Goal: Task Accomplishment & Management: Use online tool/utility

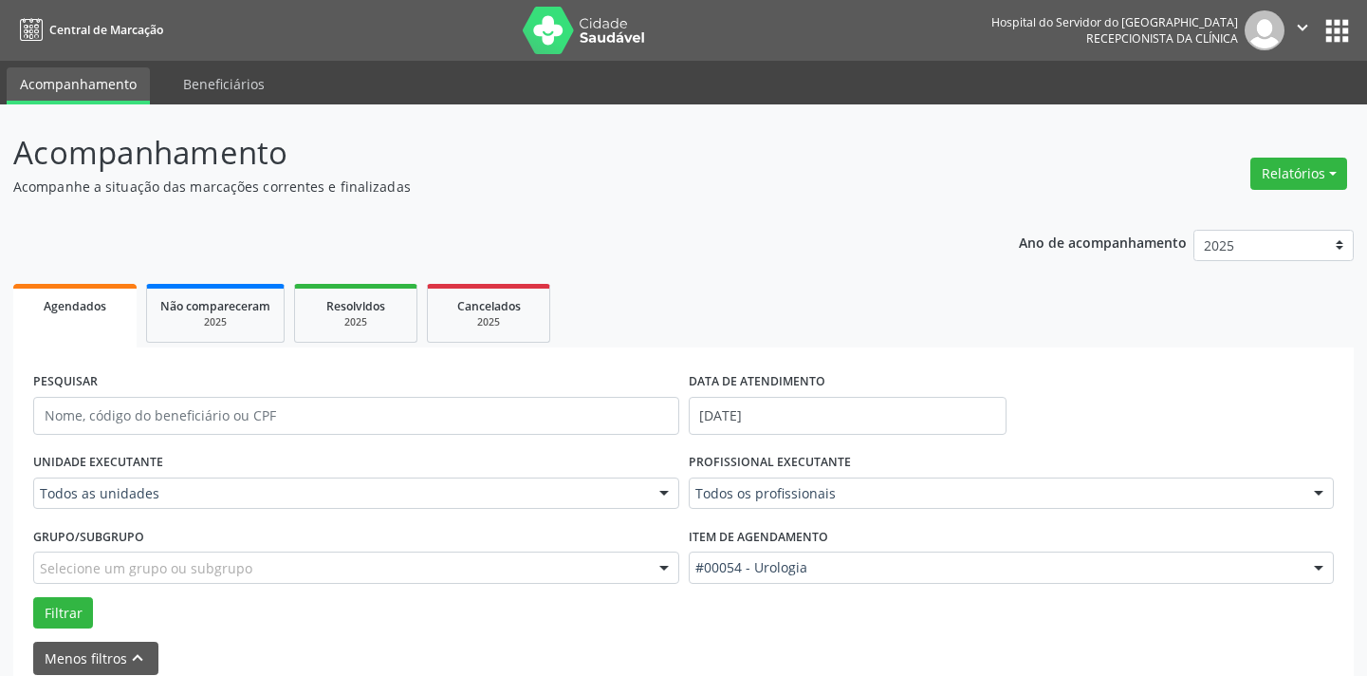
scroll to position [90, 0]
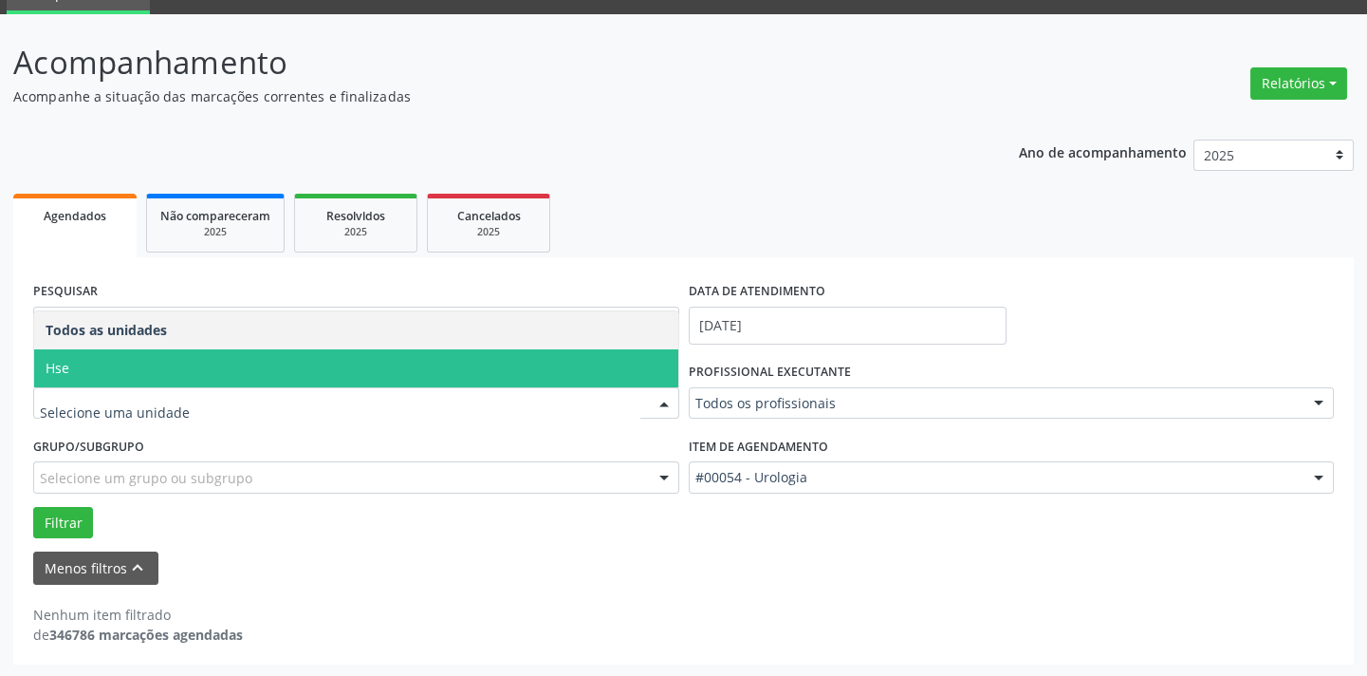
click at [160, 370] on span "Hse" at bounding box center [356, 368] width 644 height 38
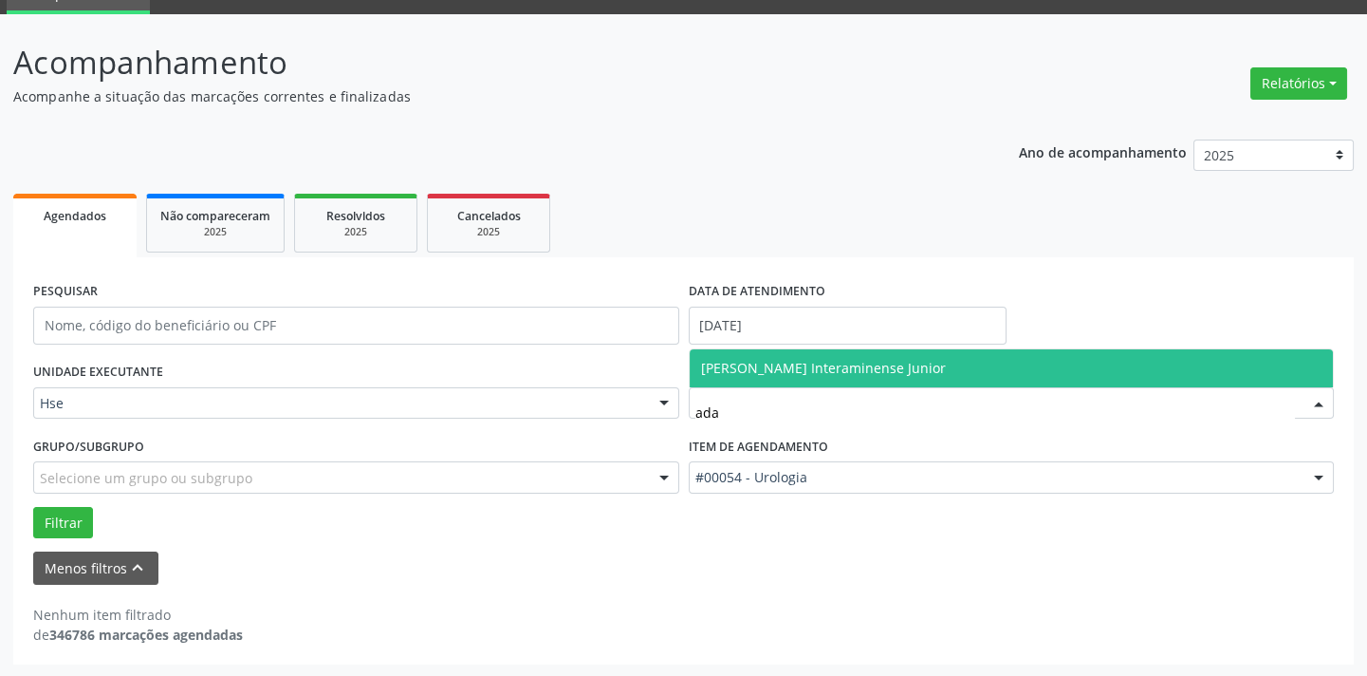
type input "adal"
click at [819, 372] on span "[PERSON_NAME] Interaminense Junior" at bounding box center [823, 368] width 245 height 18
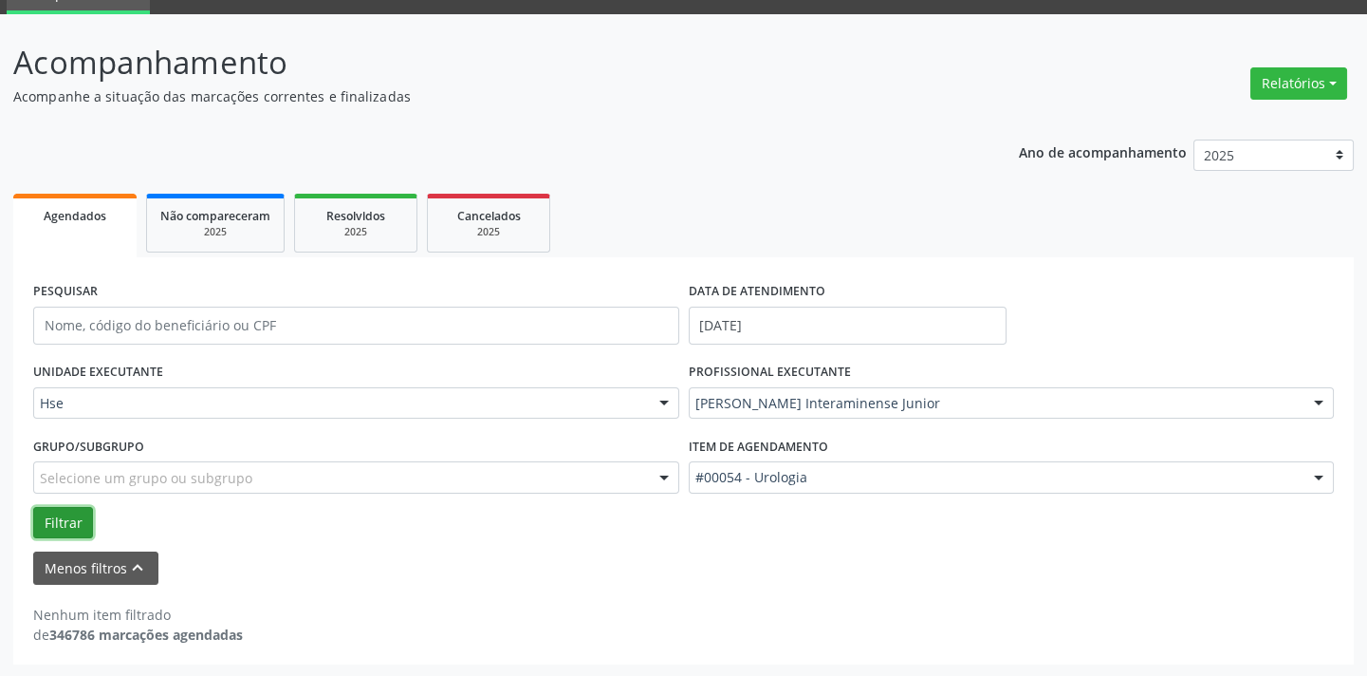
click at [64, 523] on button "Filtrar" at bounding box center [63, 523] width 60 height 32
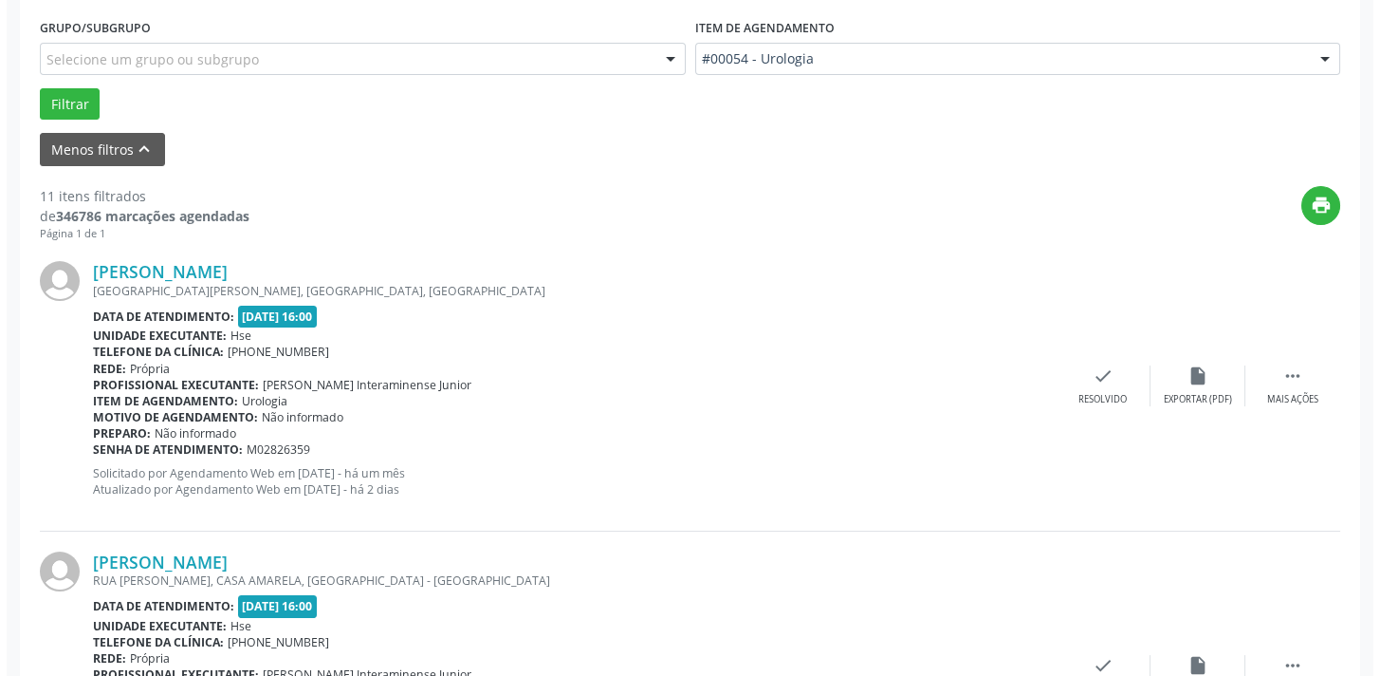
scroll to position [607, 0]
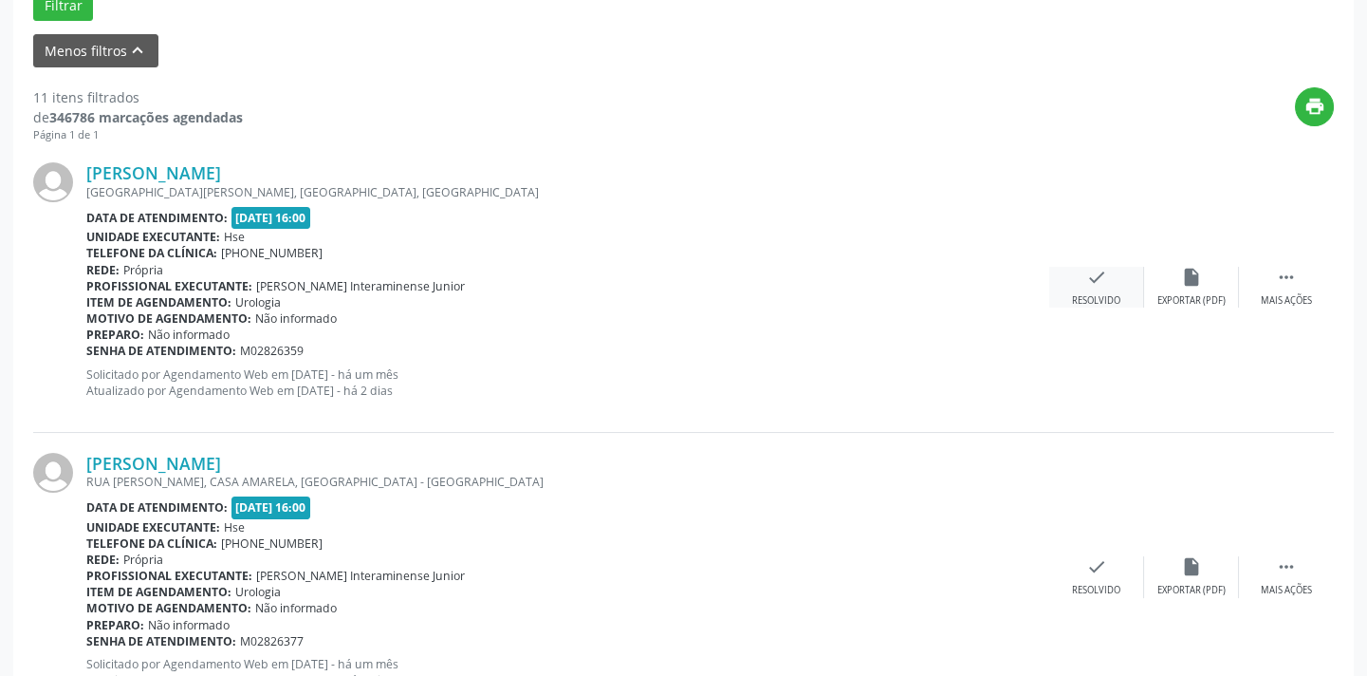
click at [1092, 279] on icon "check" at bounding box center [1096, 277] width 21 height 21
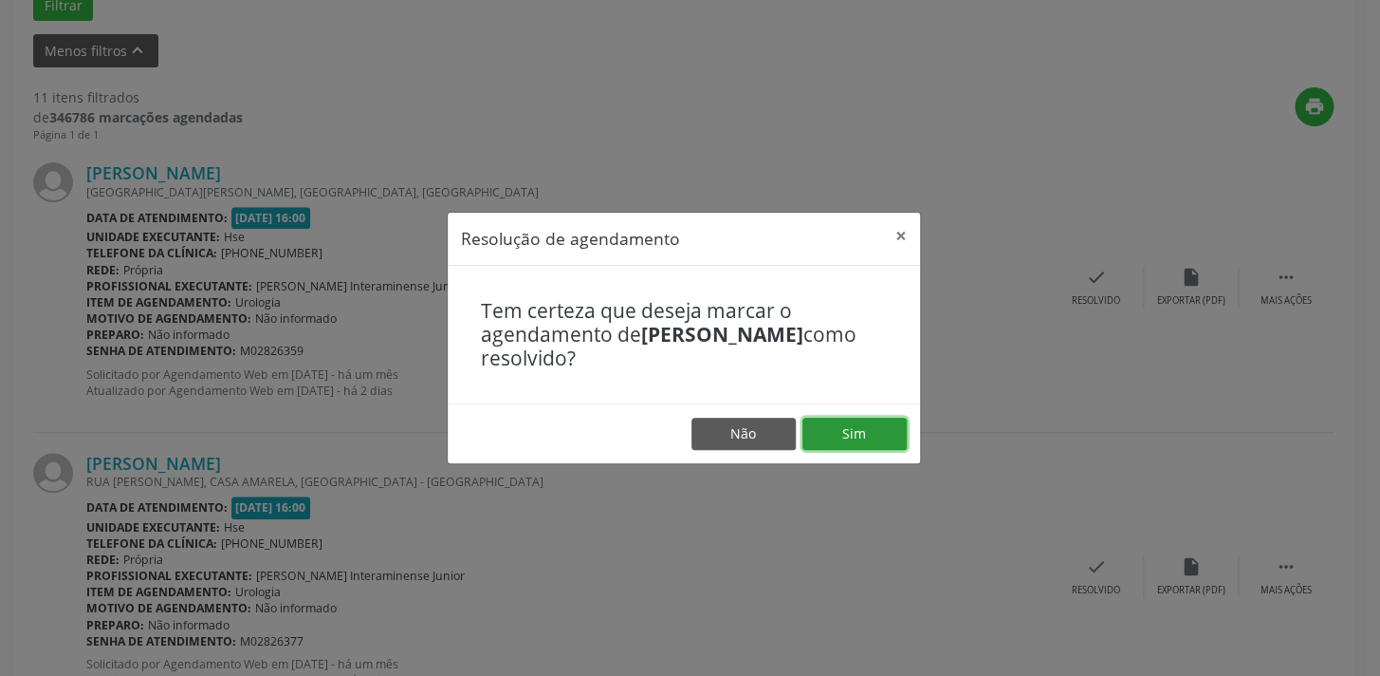
click at [868, 427] on button "Sim" at bounding box center [855, 433] width 104 height 32
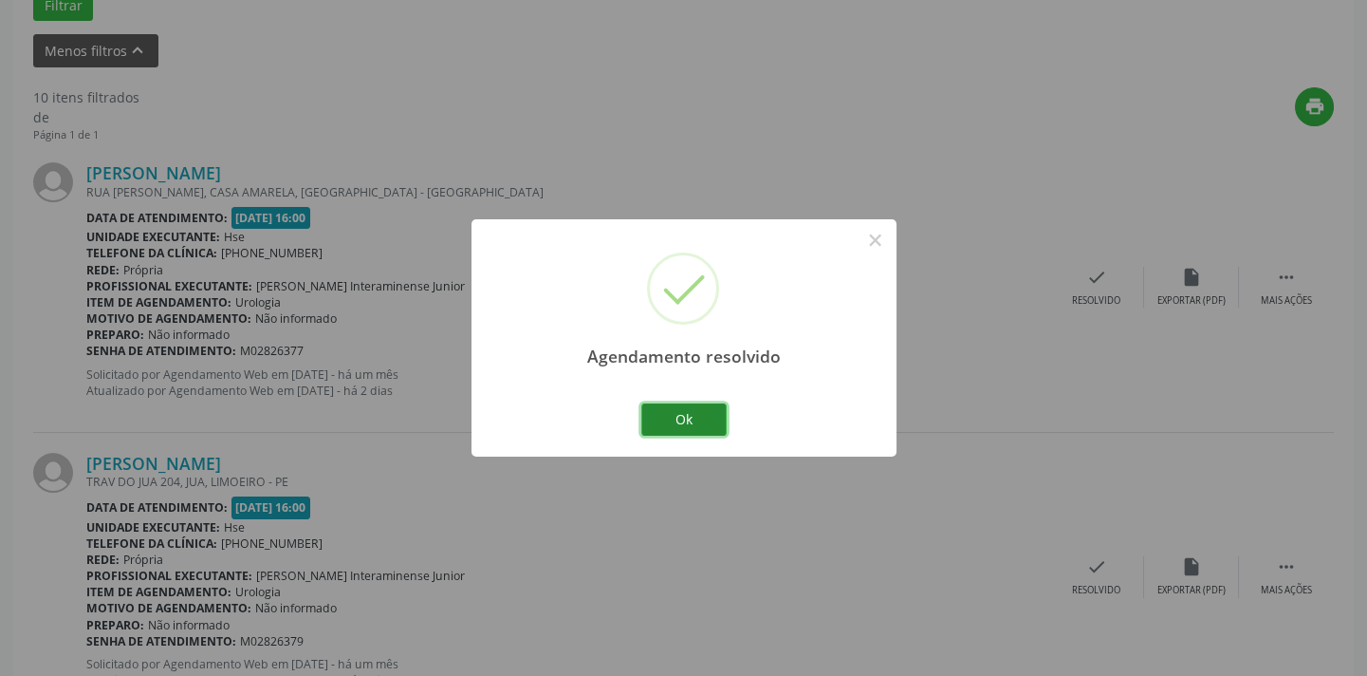
click at [694, 412] on button "Ok" at bounding box center [683, 419] width 85 height 32
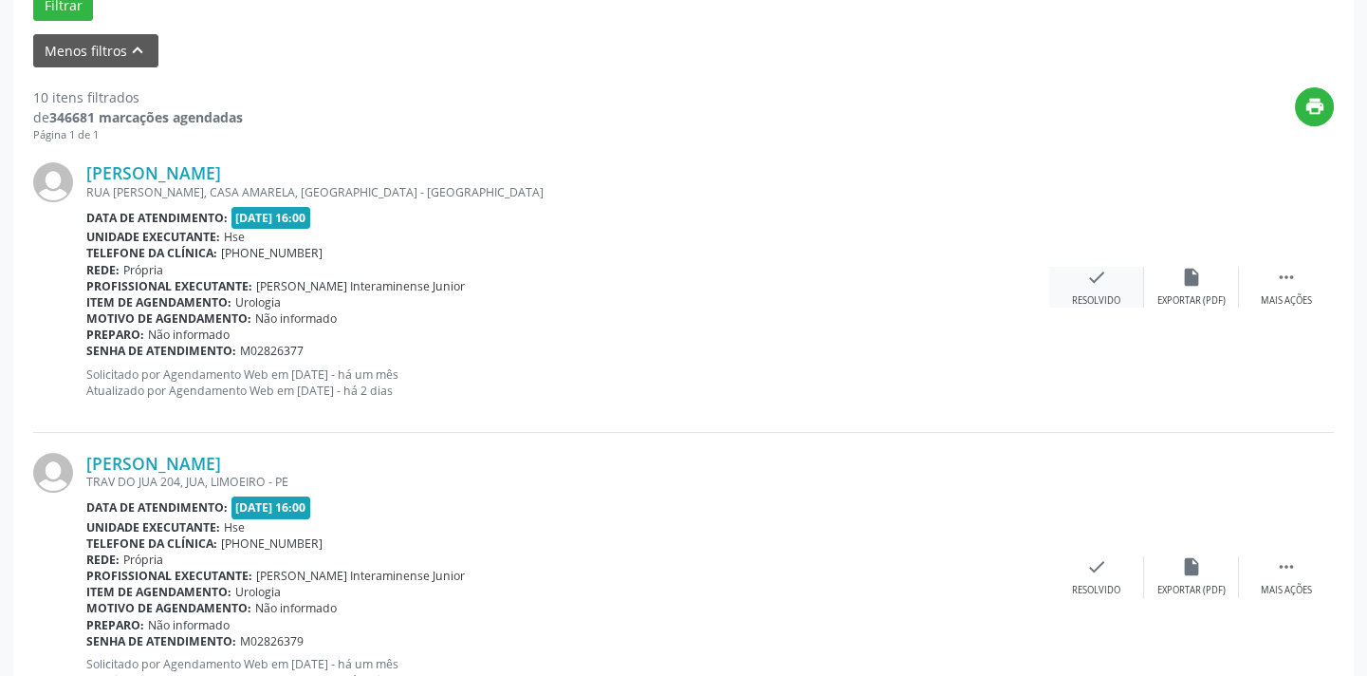
click at [1101, 295] on div "Resolvido" at bounding box center [1096, 300] width 48 height 13
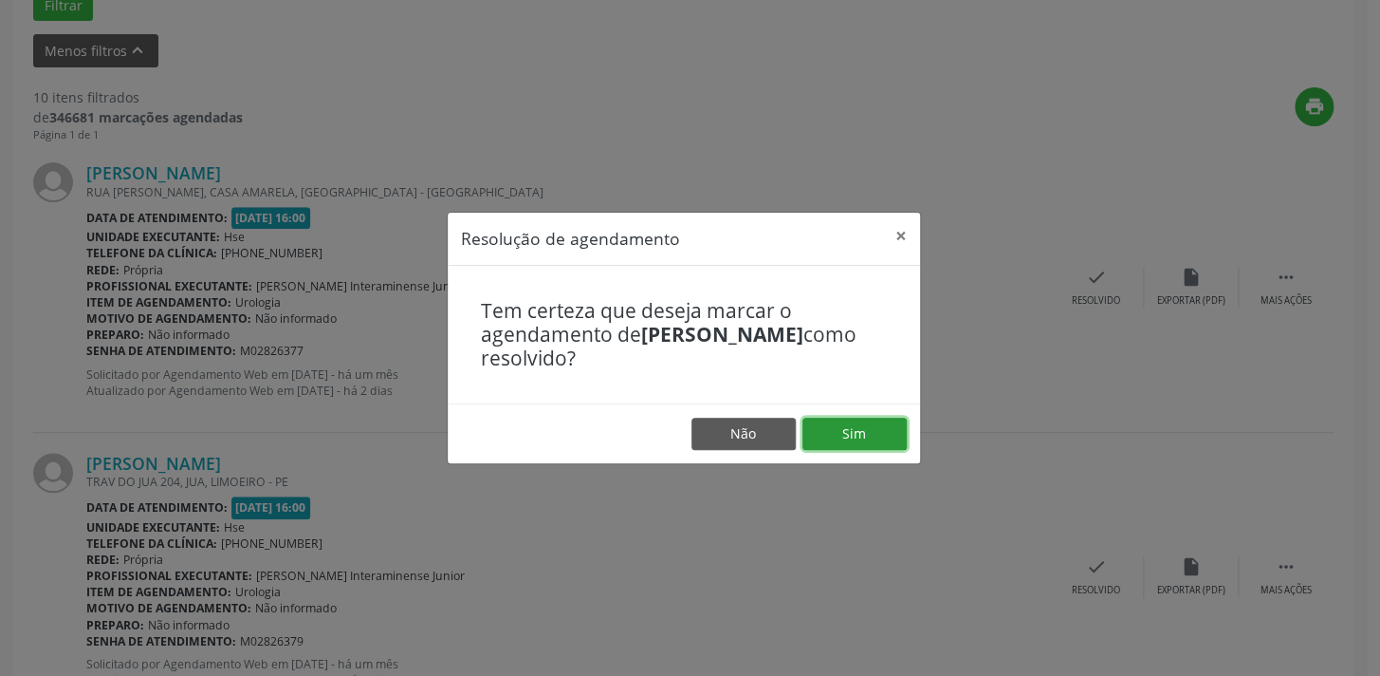
click at [855, 440] on button "Sim" at bounding box center [855, 433] width 104 height 32
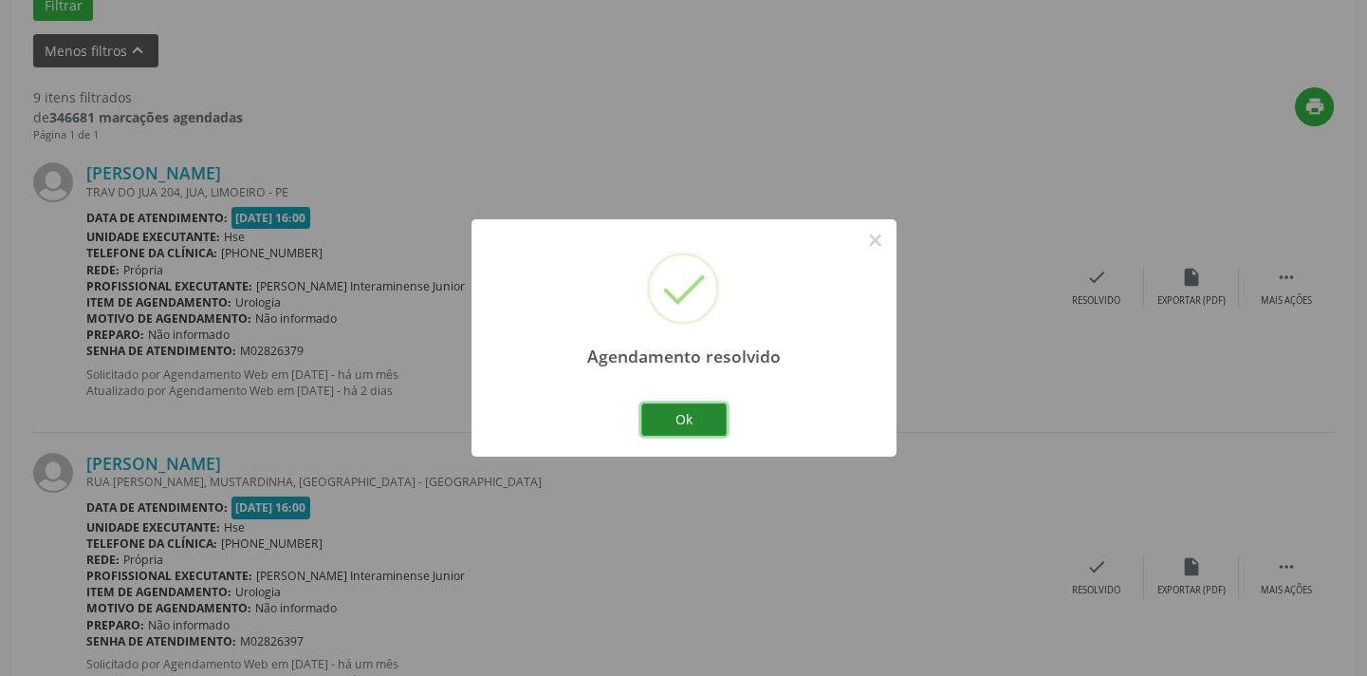
click at [692, 413] on button "Ok" at bounding box center [683, 419] width 85 height 32
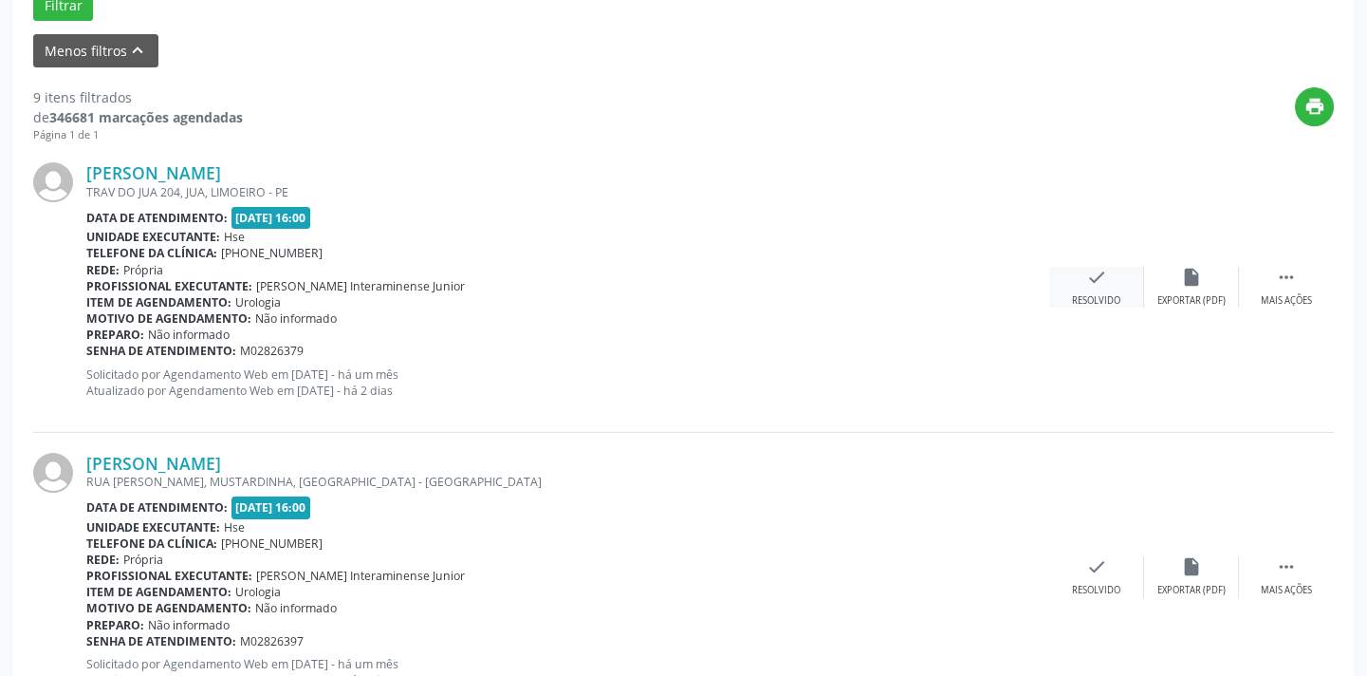
click at [1112, 283] on div "check Resolvido" at bounding box center [1096, 287] width 95 height 41
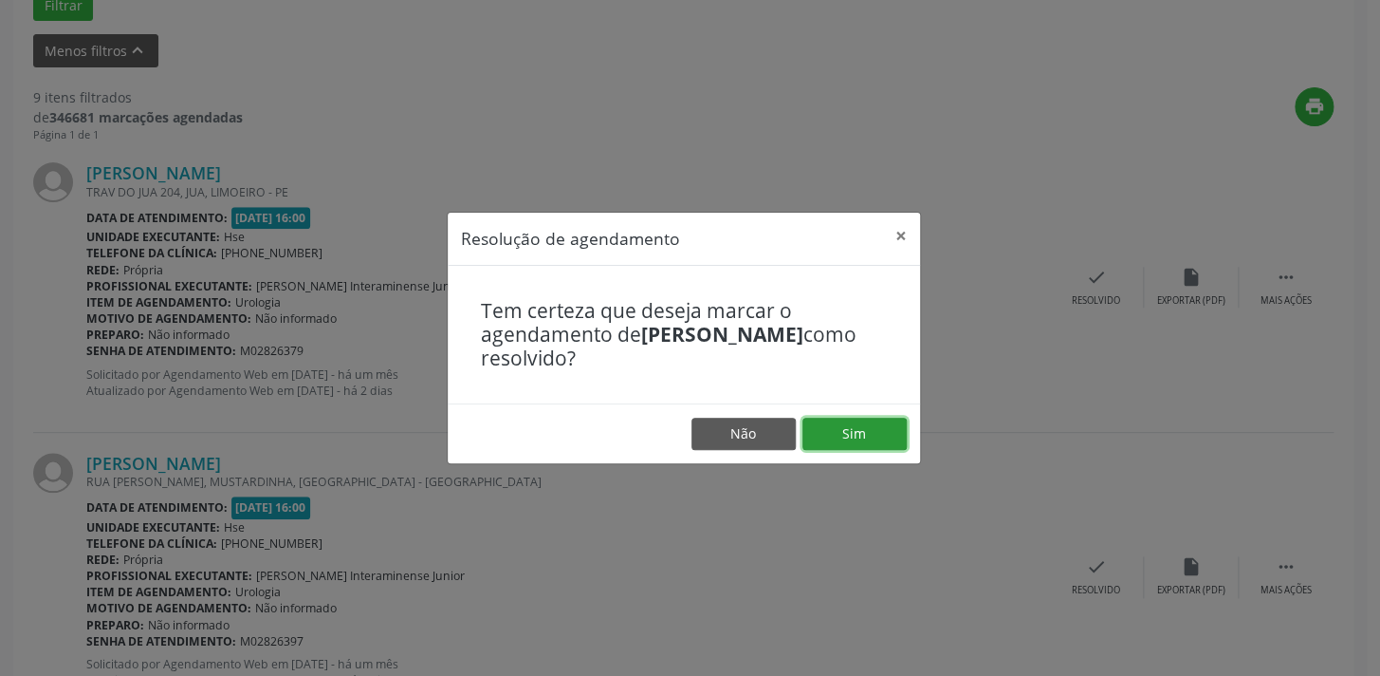
click at [868, 432] on button "Sim" at bounding box center [855, 433] width 104 height 32
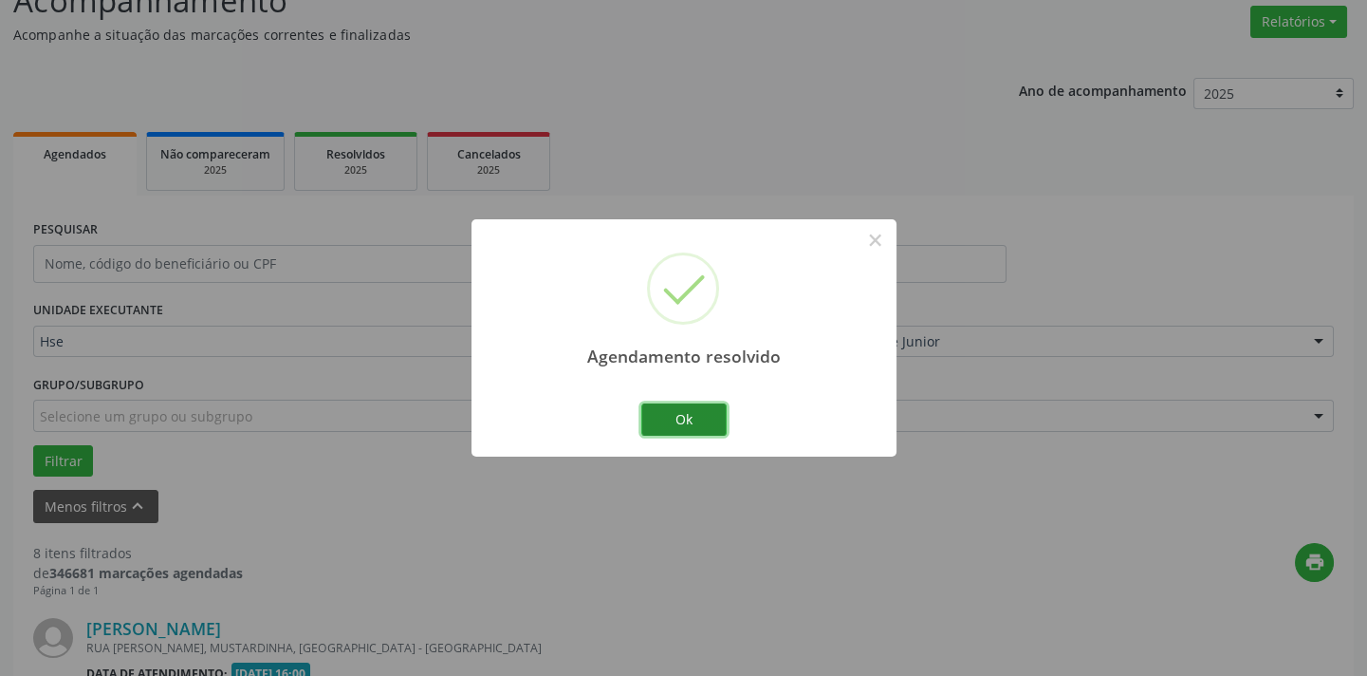
click at [694, 412] on button "Ok" at bounding box center [683, 419] width 85 height 32
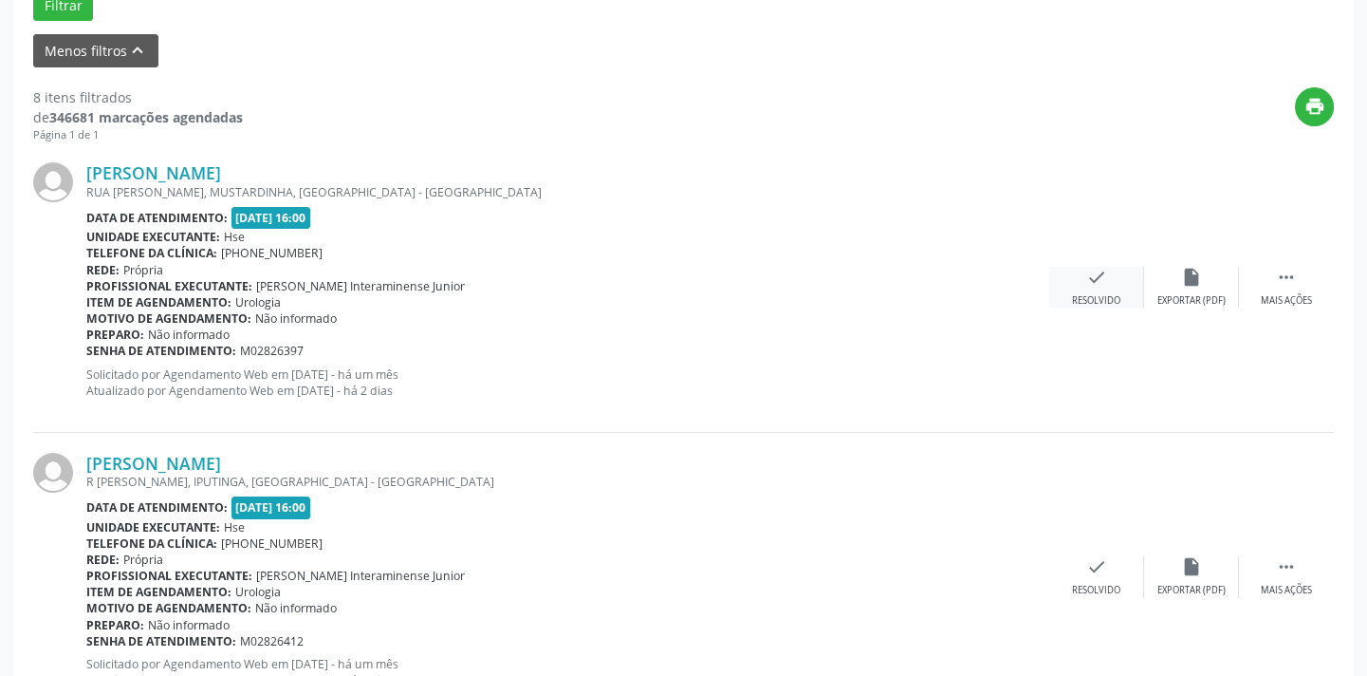
click at [1083, 294] on div "Resolvido" at bounding box center [1096, 300] width 48 height 13
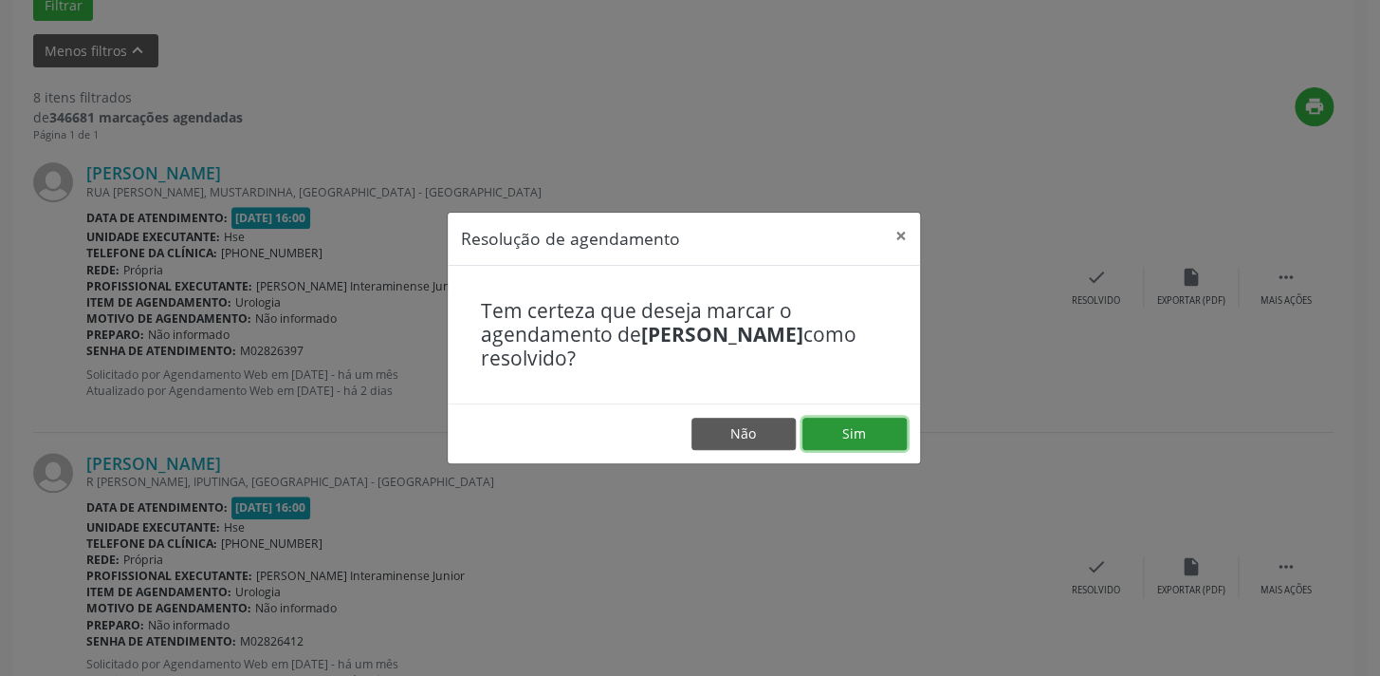
click at [868, 431] on button "Sim" at bounding box center [855, 433] width 104 height 32
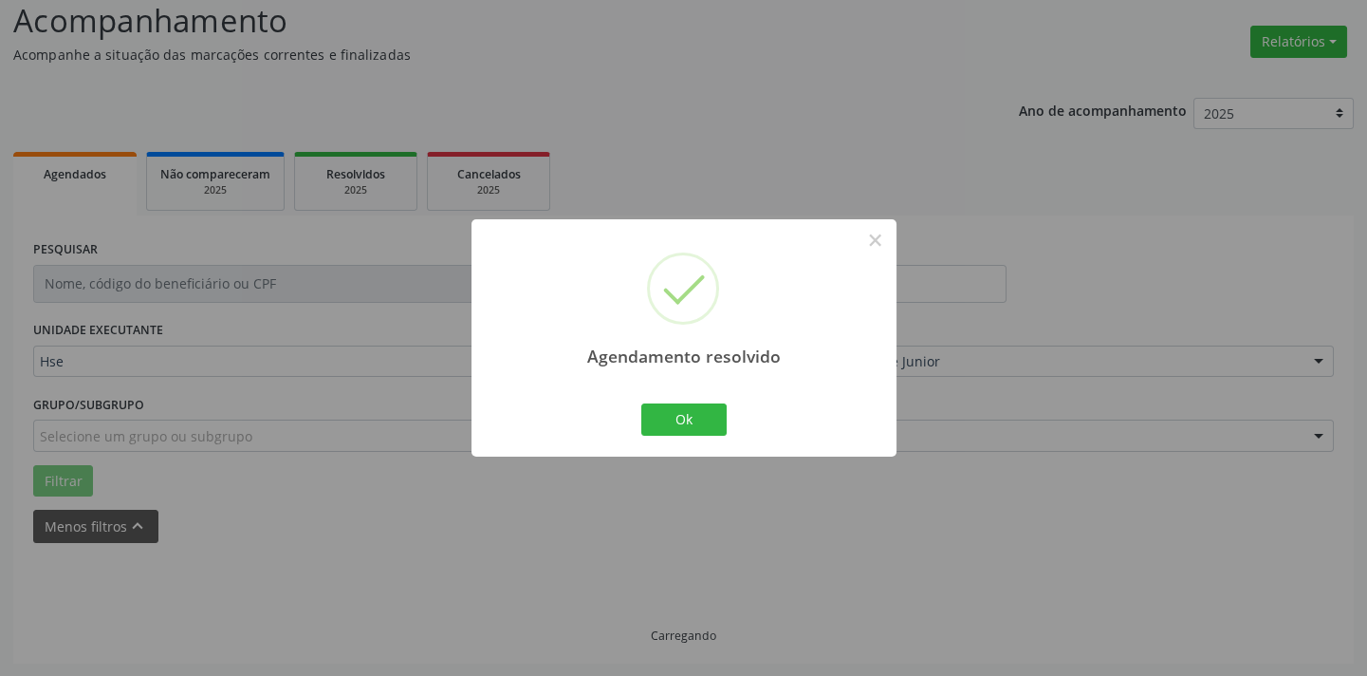
scroll to position [152, 0]
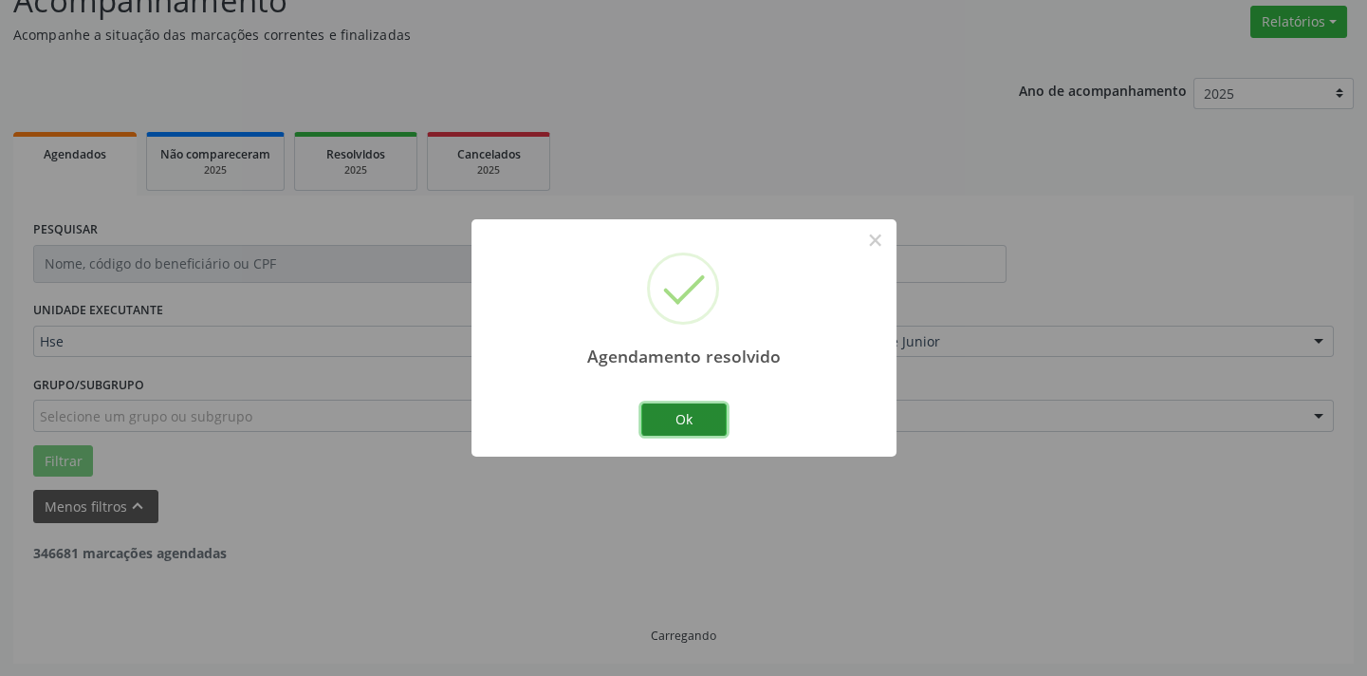
click at [694, 412] on button "Ok" at bounding box center [683, 419] width 85 height 32
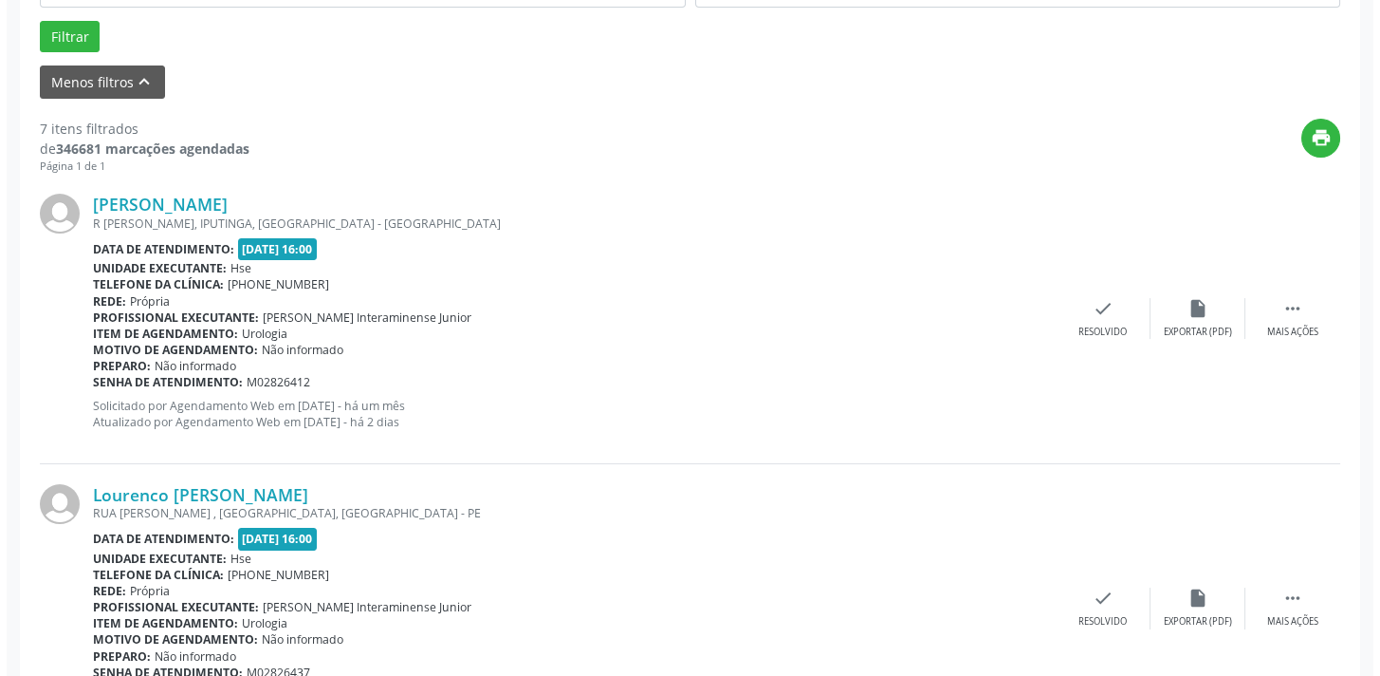
scroll to position [583, 0]
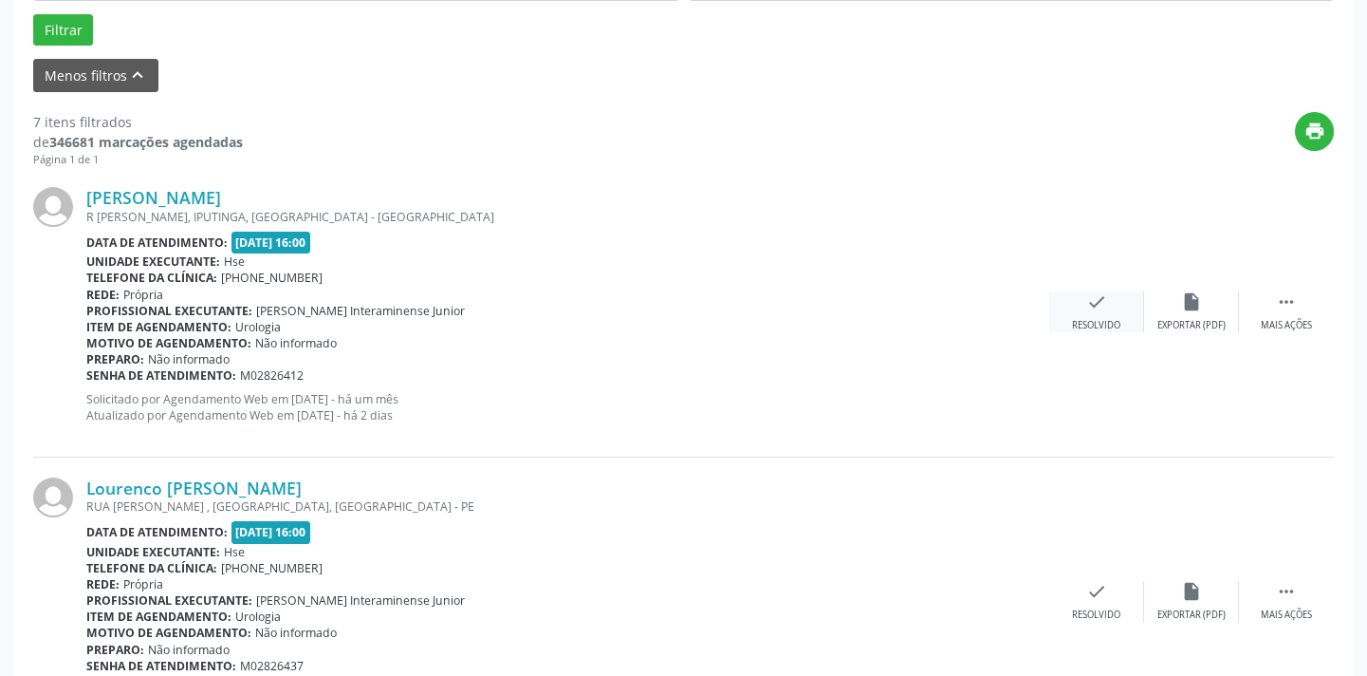
click at [1096, 319] on div "Resolvido" at bounding box center [1096, 325] width 48 height 13
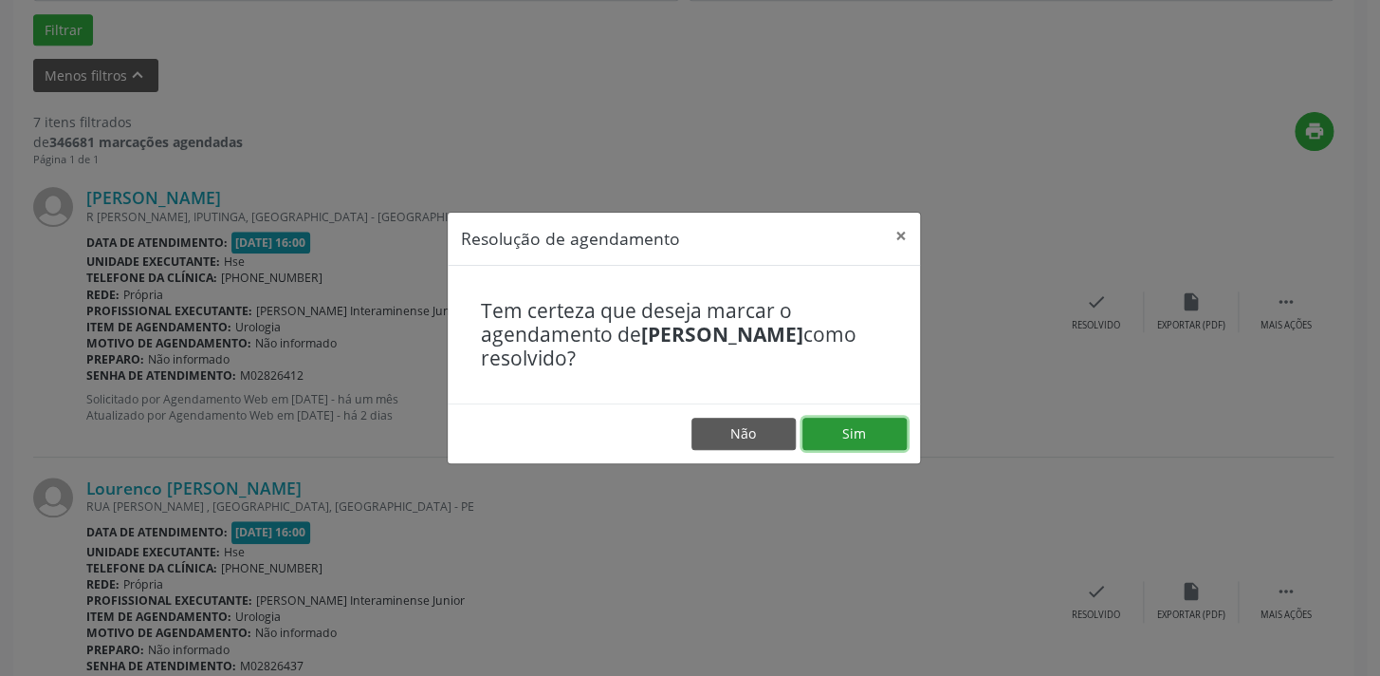
click at [860, 434] on button "Sim" at bounding box center [855, 433] width 104 height 32
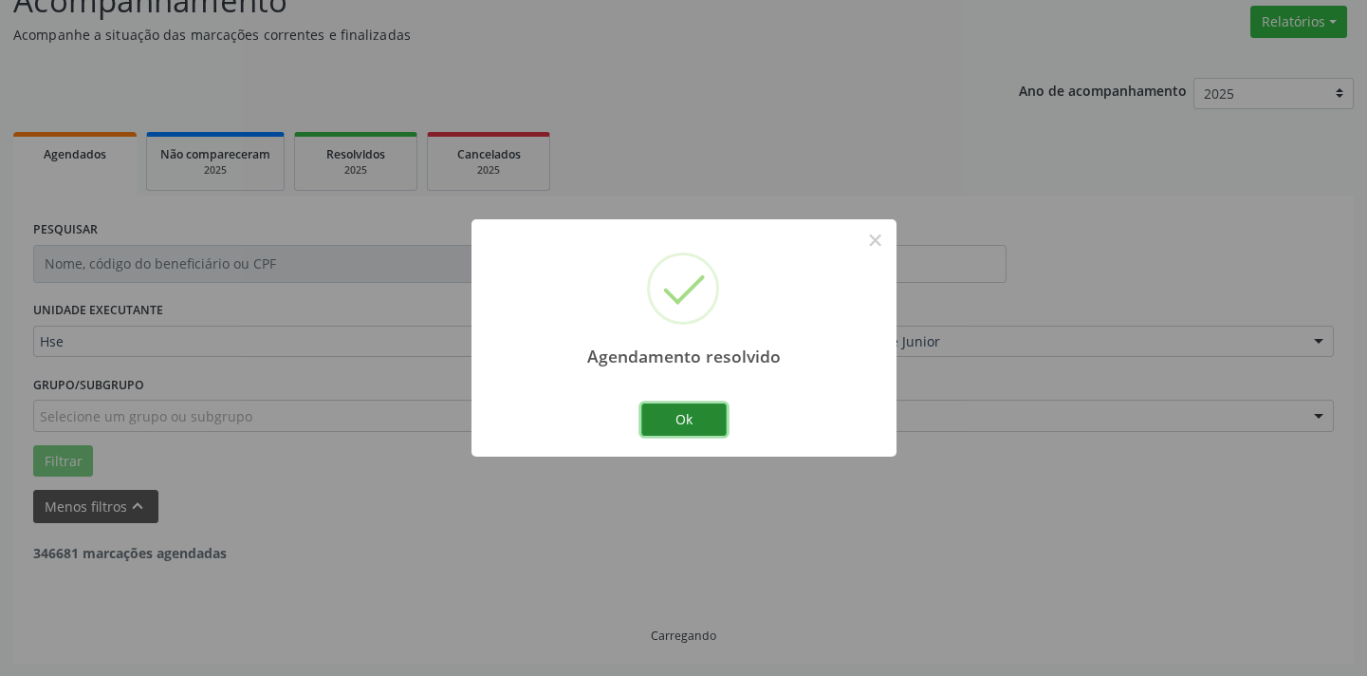
click at [694, 417] on button "Ok" at bounding box center [683, 419] width 85 height 32
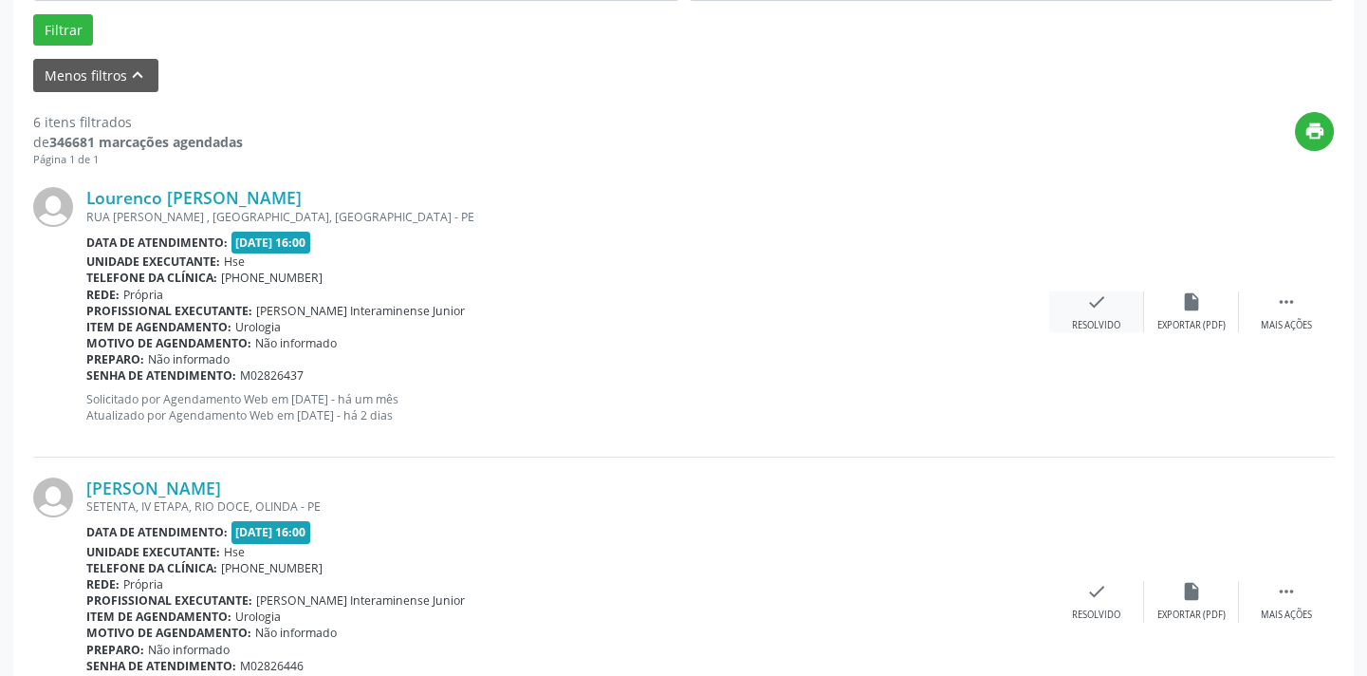
click at [1099, 320] on div "Resolvido" at bounding box center [1096, 325] width 48 height 13
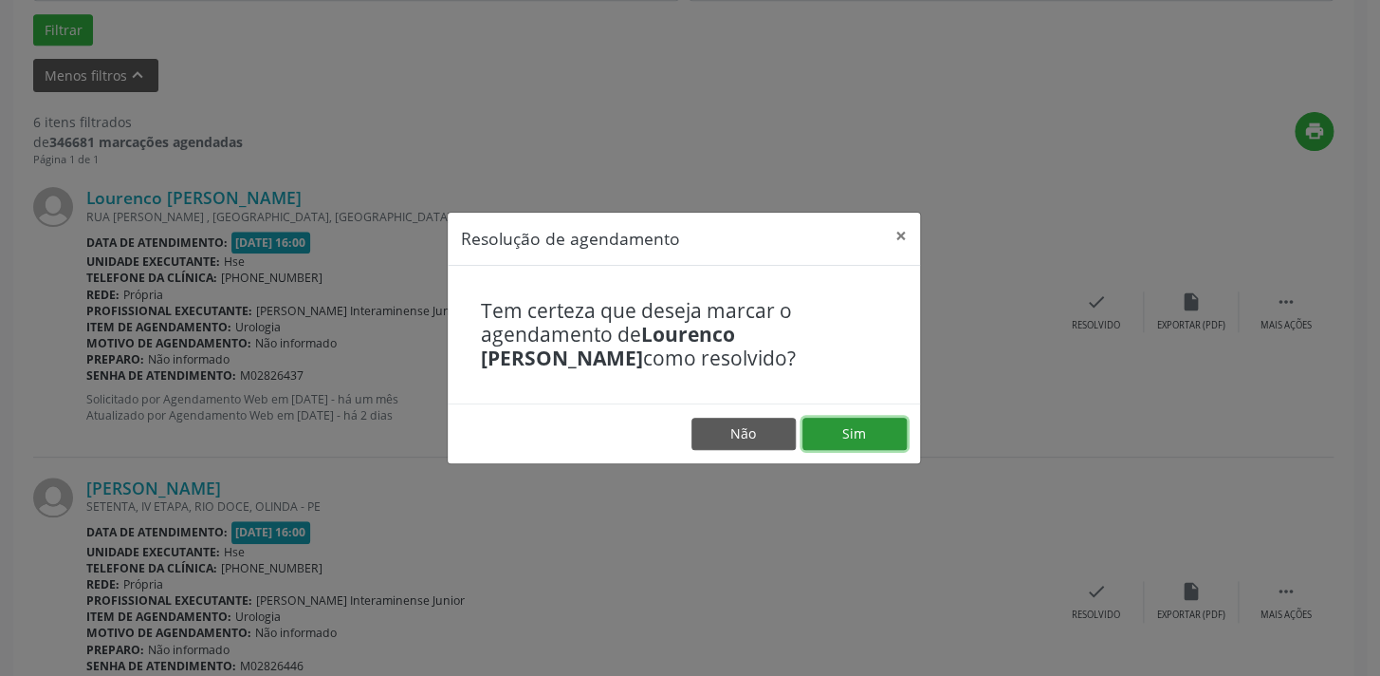
click at [860, 435] on button "Sim" at bounding box center [855, 433] width 104 height 32
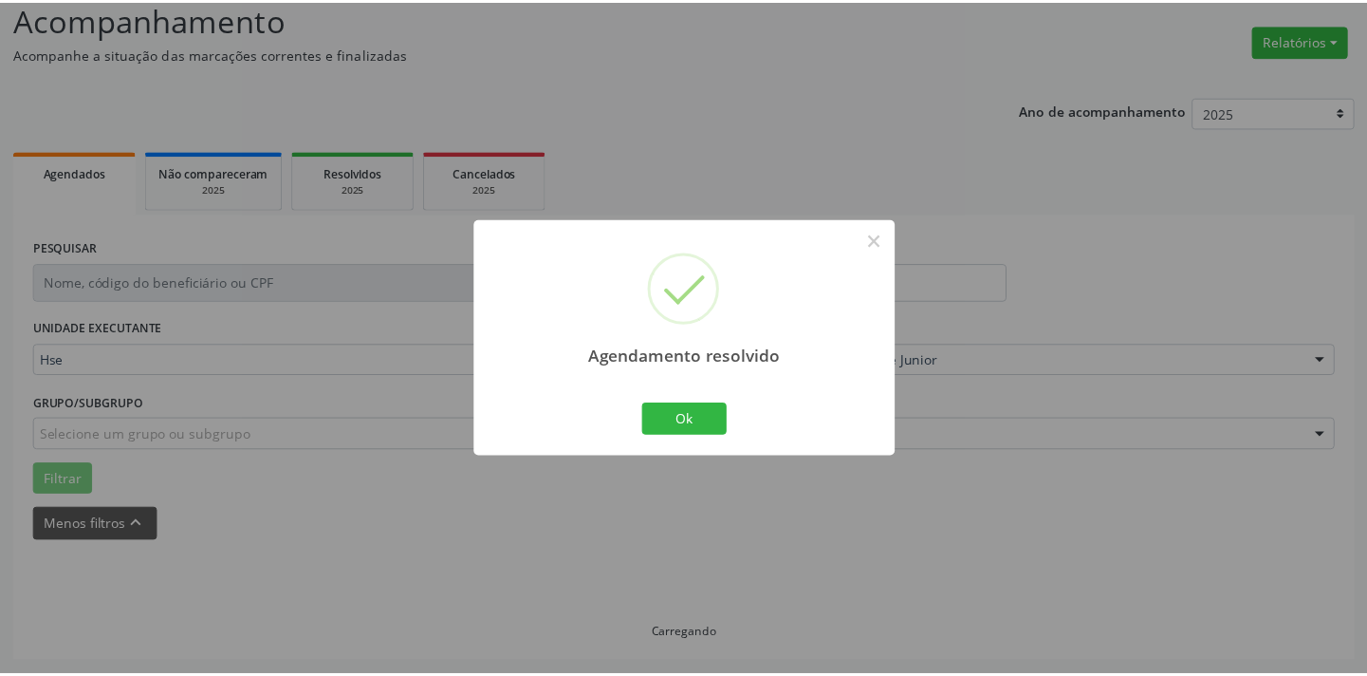
scroll to position [132, 0]
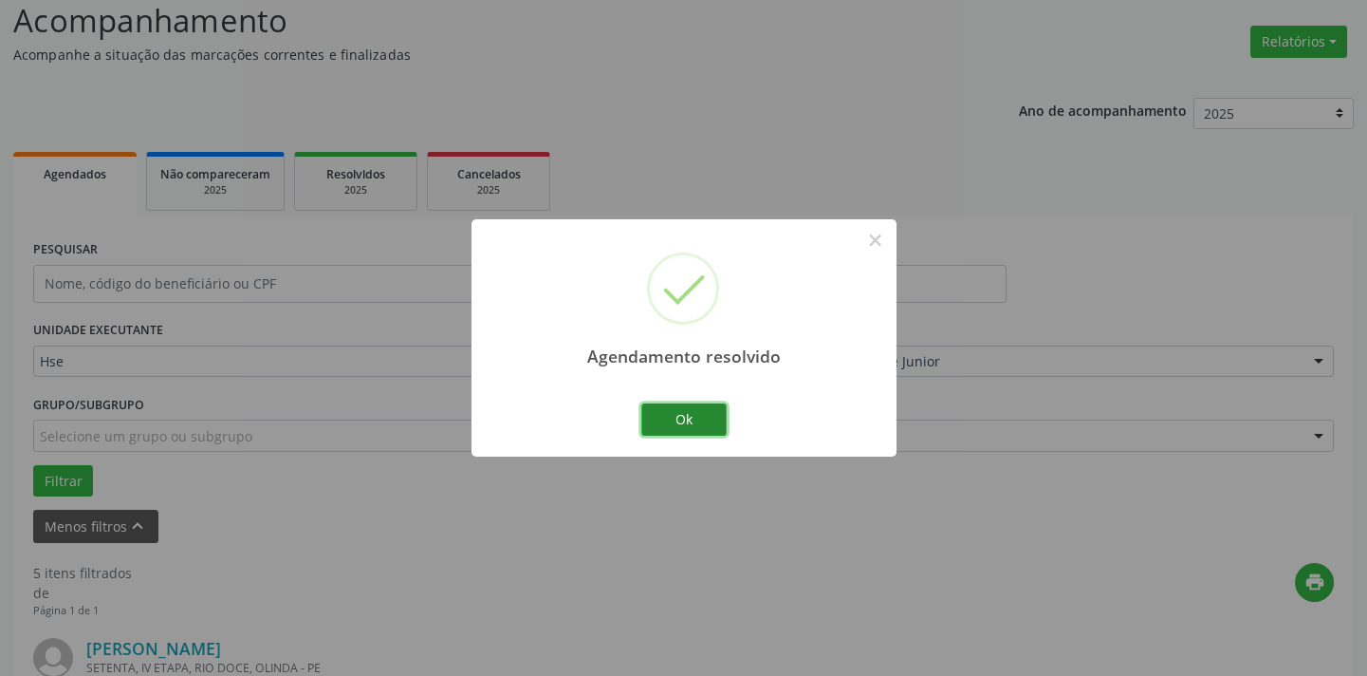
click at [690, 410] on button "Ok" at bounding box center [683, 419] width 85 height 32
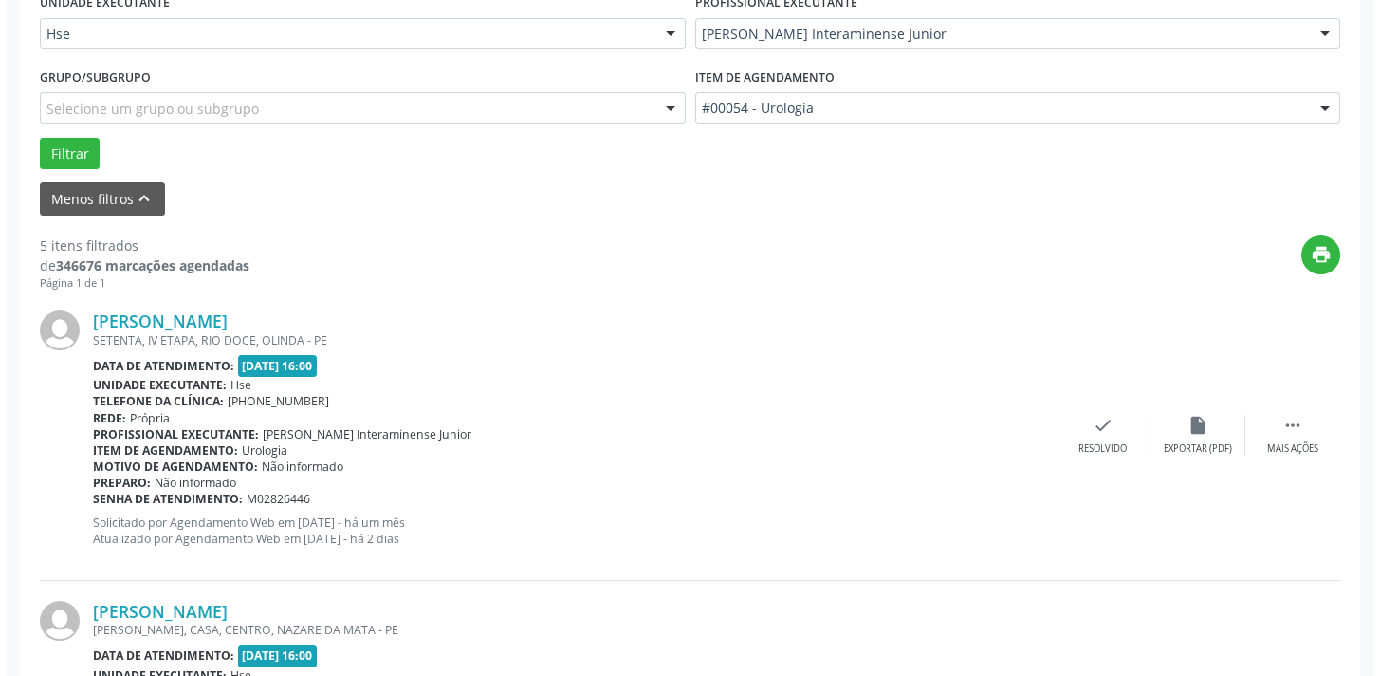
scroll to position [563, 0]
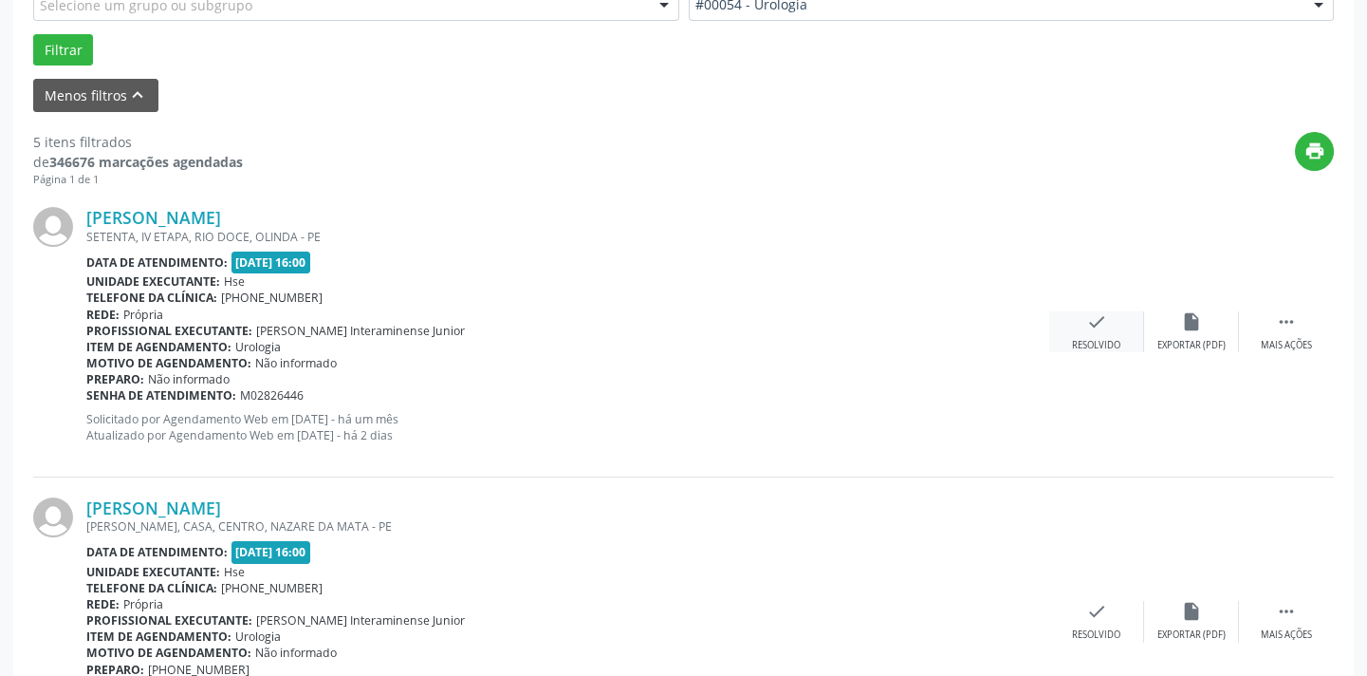
click at [1108, 335] on div "check Resolvido" at bounding box center [1096, 331] width 95 height 41
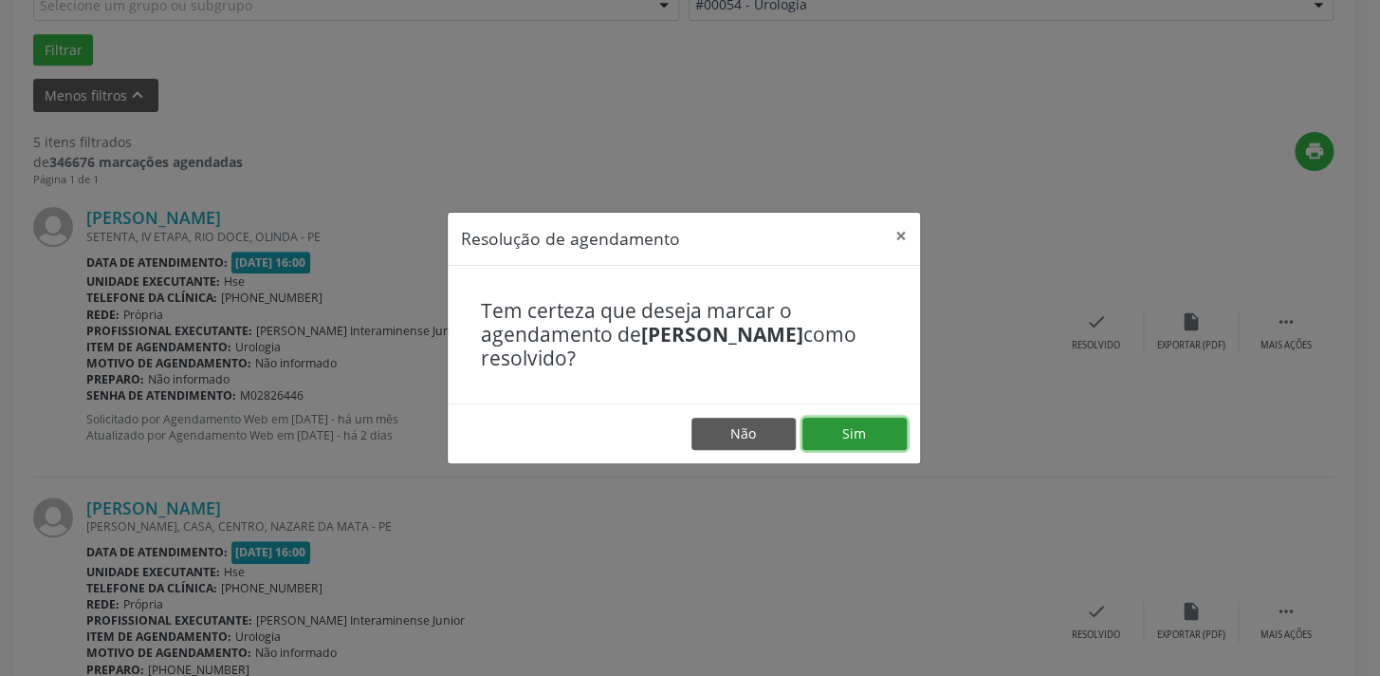
click at [866, 433] on button "Sim" at bounding box center [855, 433] width 104 height 32
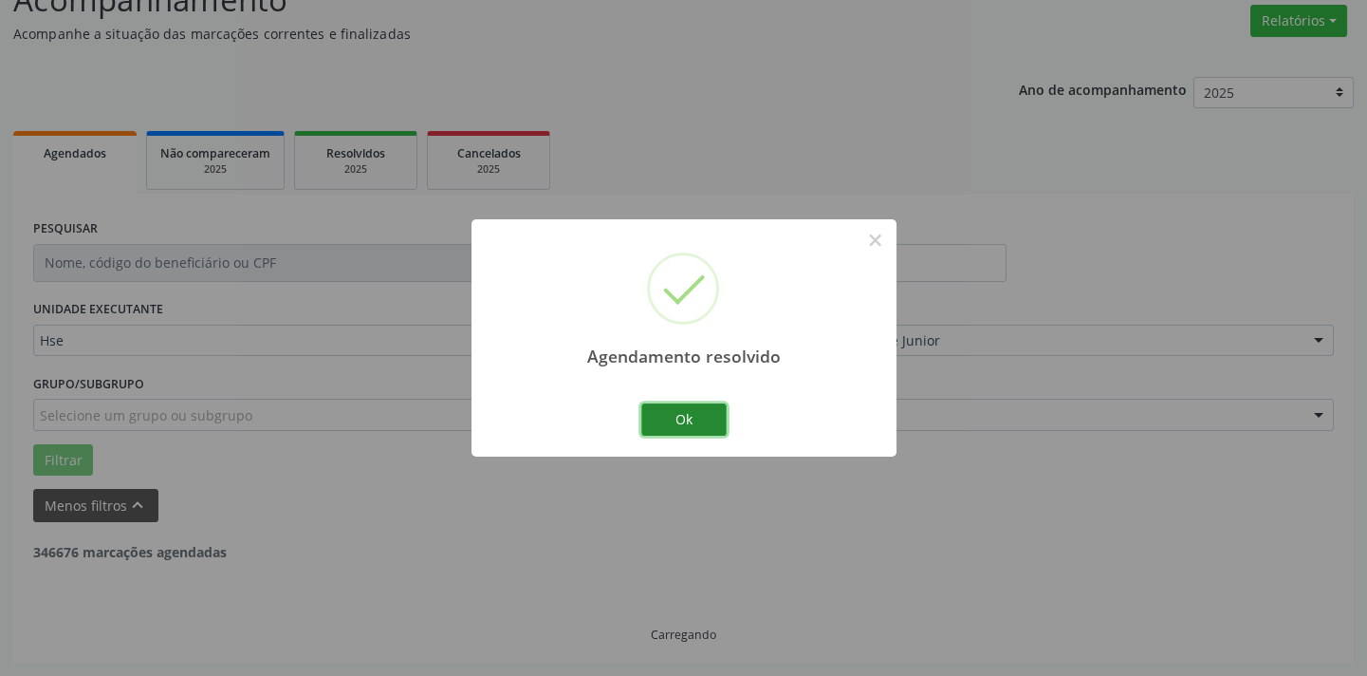
click at [698, 419] on button "Ok" at bounding box center [683, 419] width 85 height 32
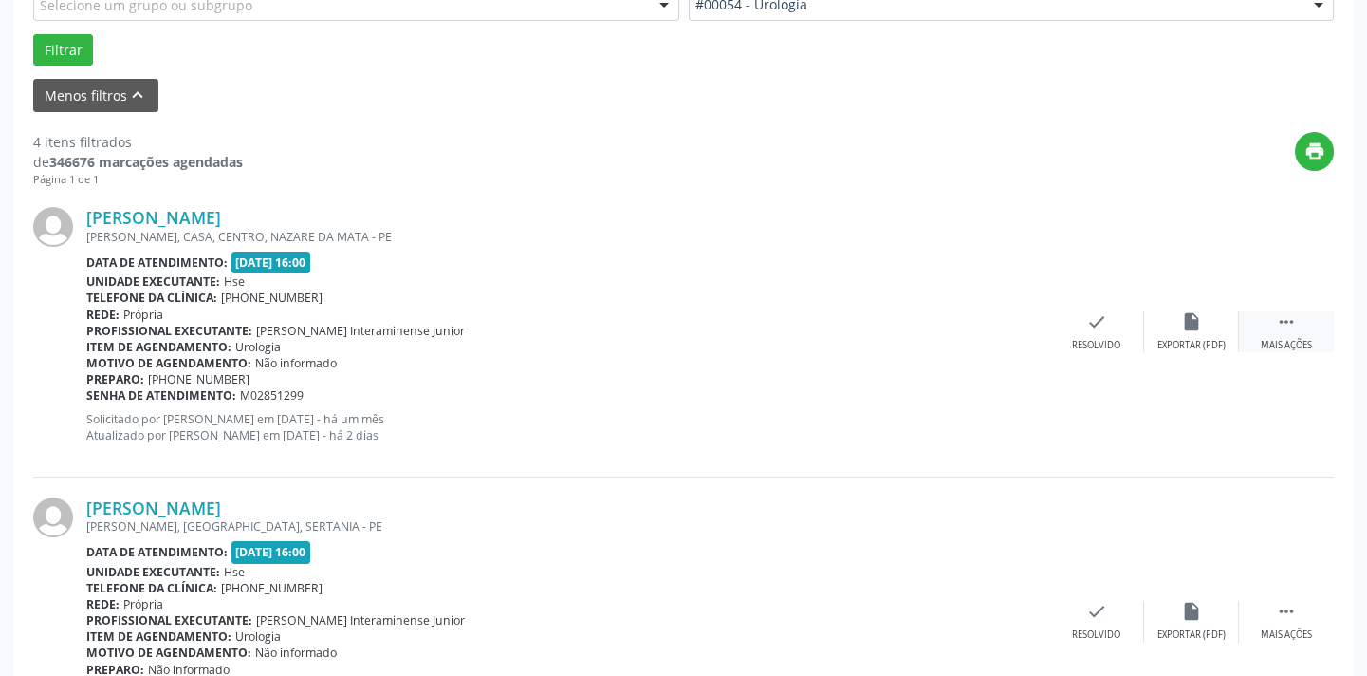
click at [1293, 332] on div " Mais ações" at bounding box center [1286, 331] width 95 height 41
click at [1195, 342] on div "Não compareceu" at bounding box center [1191, 345] width 81 height 13
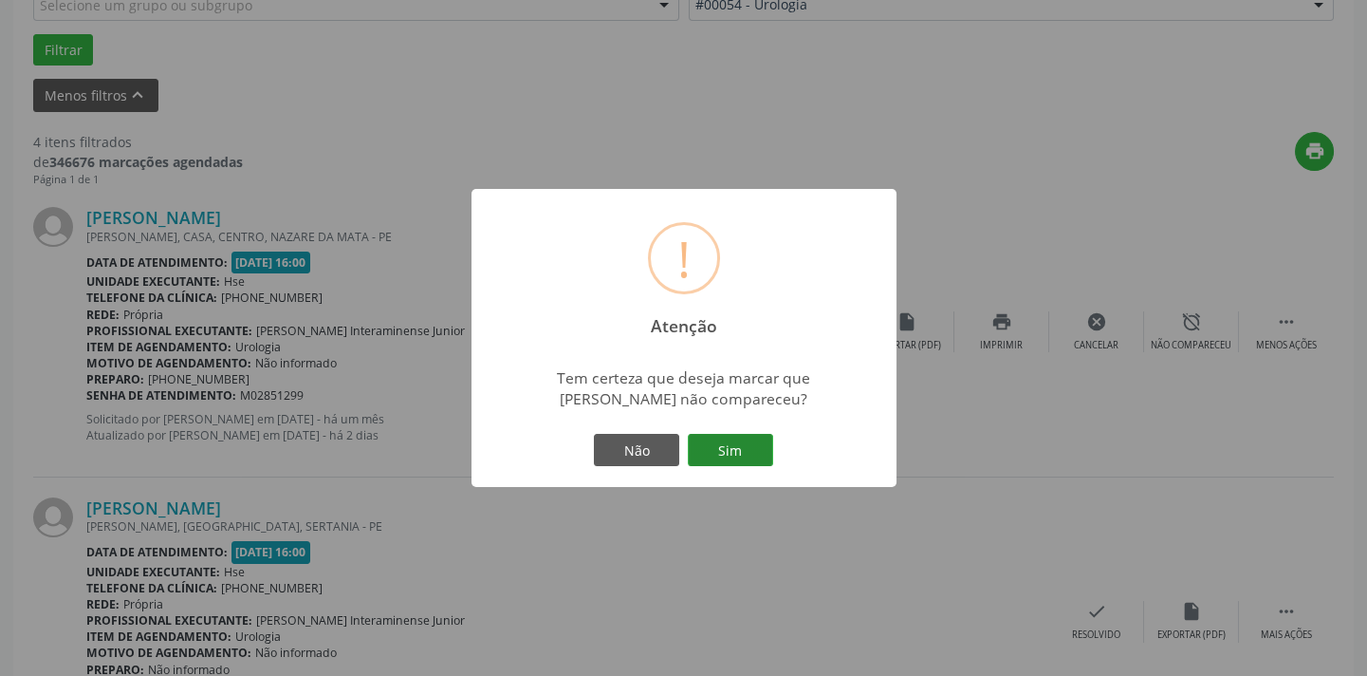
click at [764, 444] on button "Sim" at bounding box center [730, 450] width 85 height 32
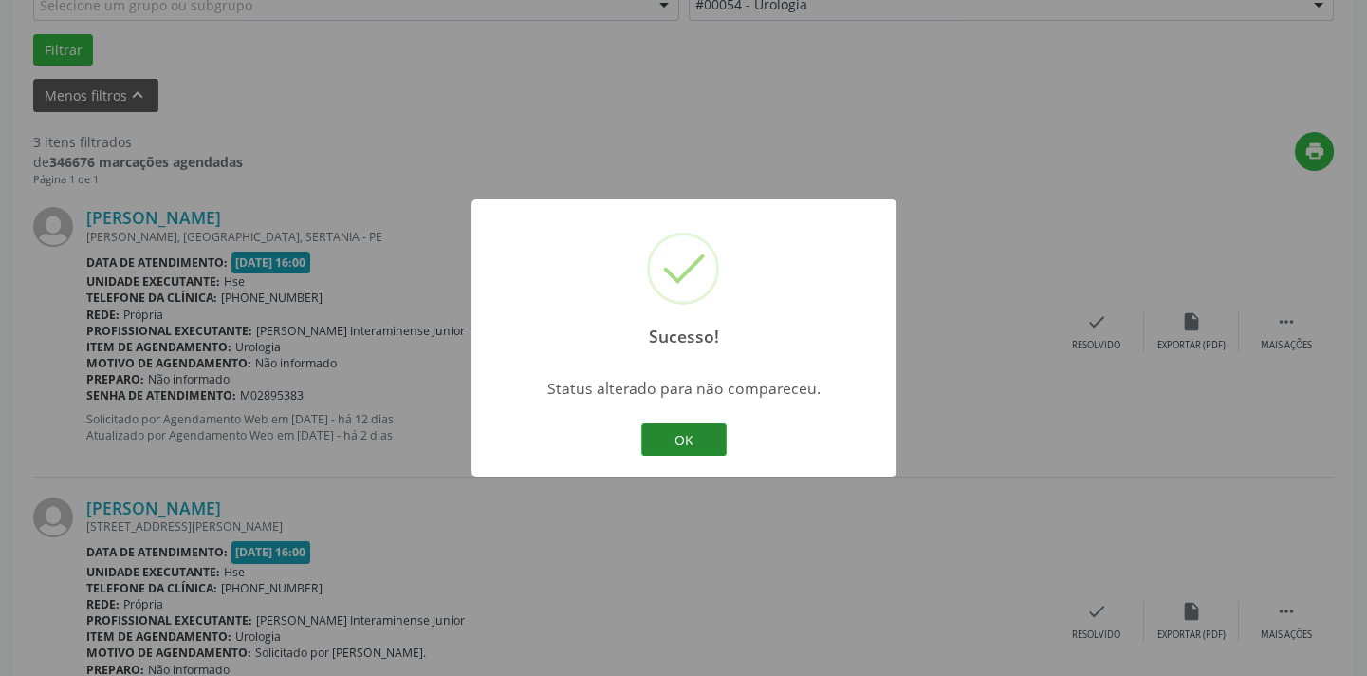
click at [692, 445] on button "OK" at bounding box center [683, 439] width 85 height 32
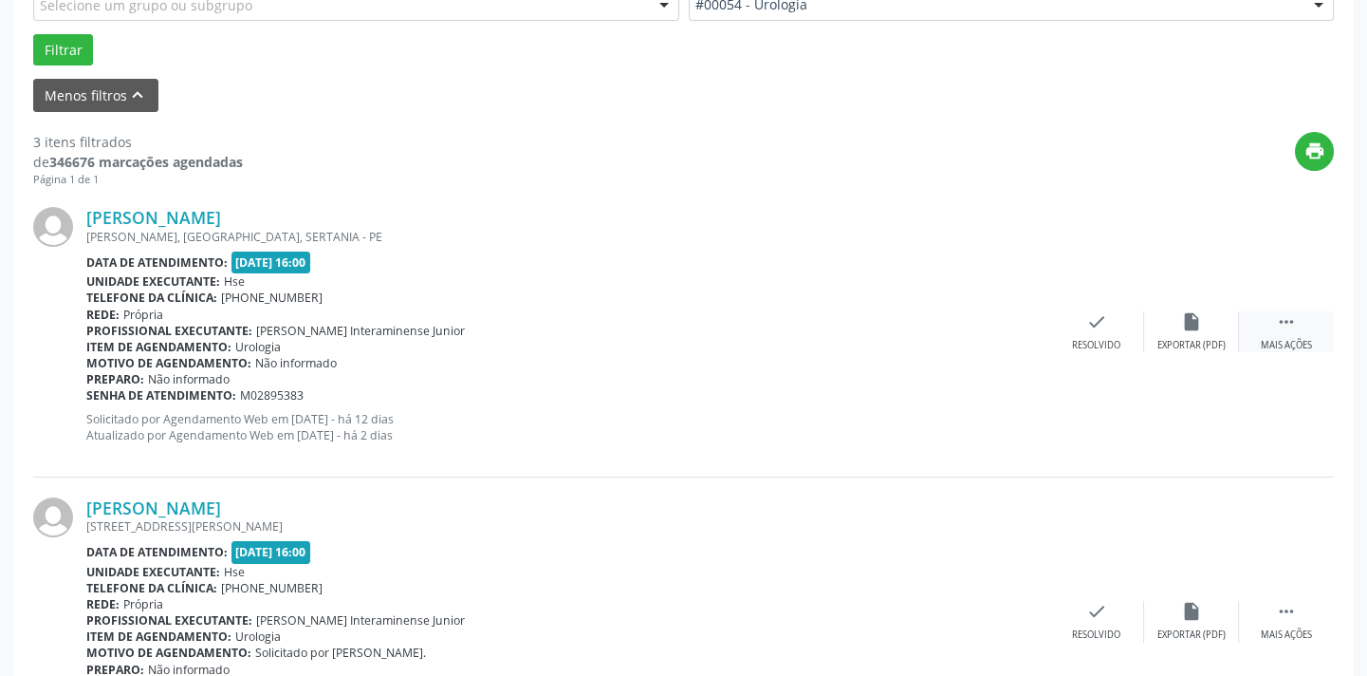
click at [1279, 329] on div " Mais ações" at bounding box center [1286, 331] width 95 height 41
click at [1178, 332] on div "alarm_off Não compareceu" at bounding box center [1191, 331] width 95 height 41
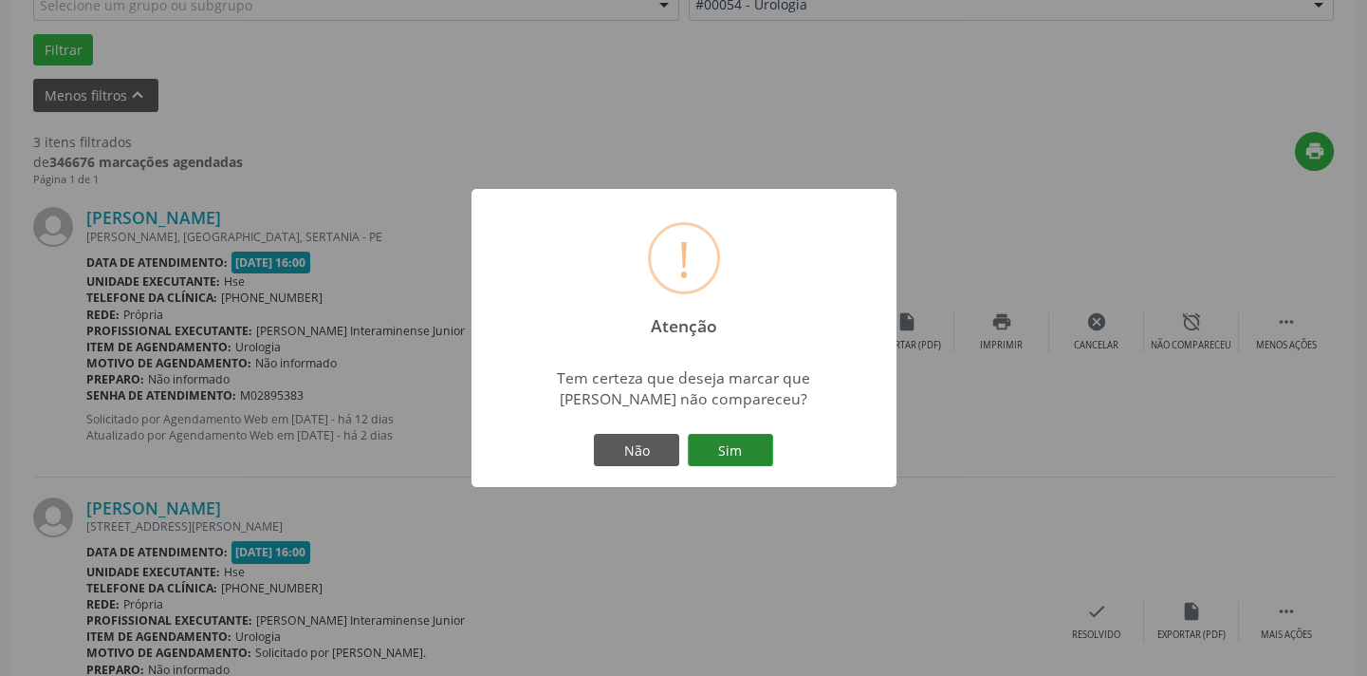
click at [757, 454] on button "Sim" at bounding box center [730, 450] width 85 height 32
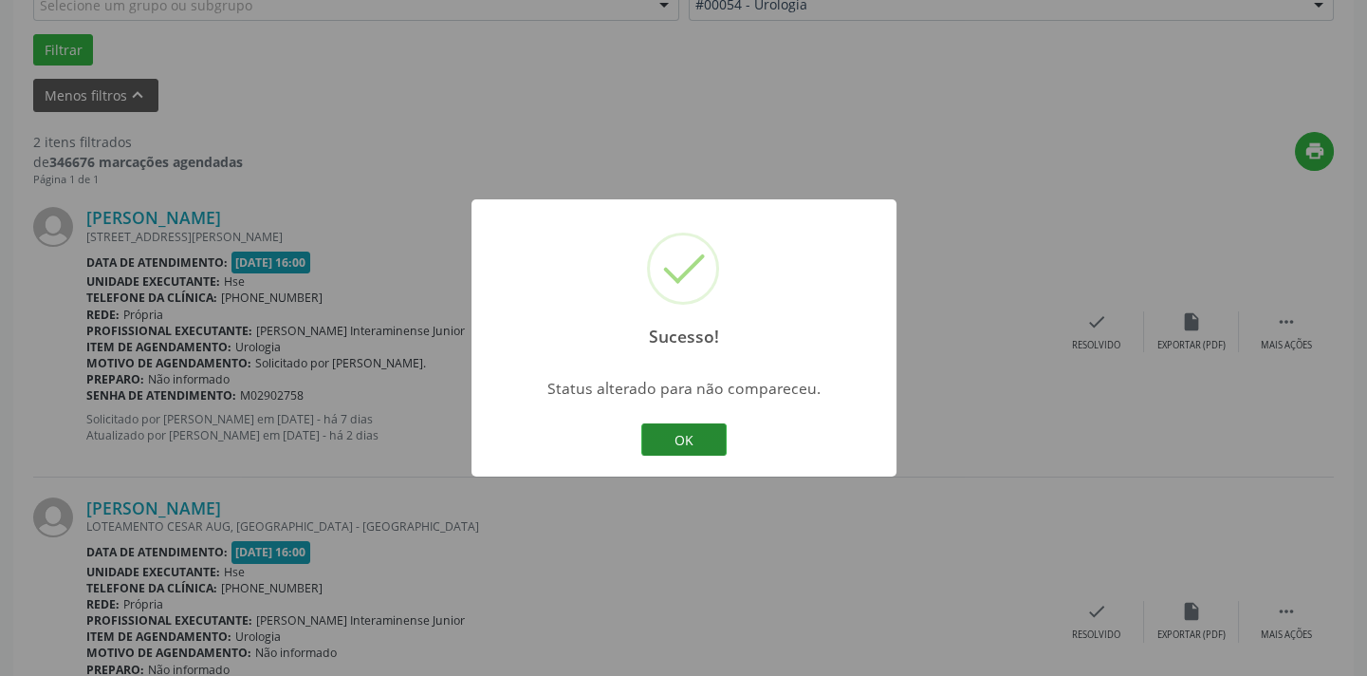
click at [705, 443] on button "OK" at bounding box center [683, 439] width 85 height 32
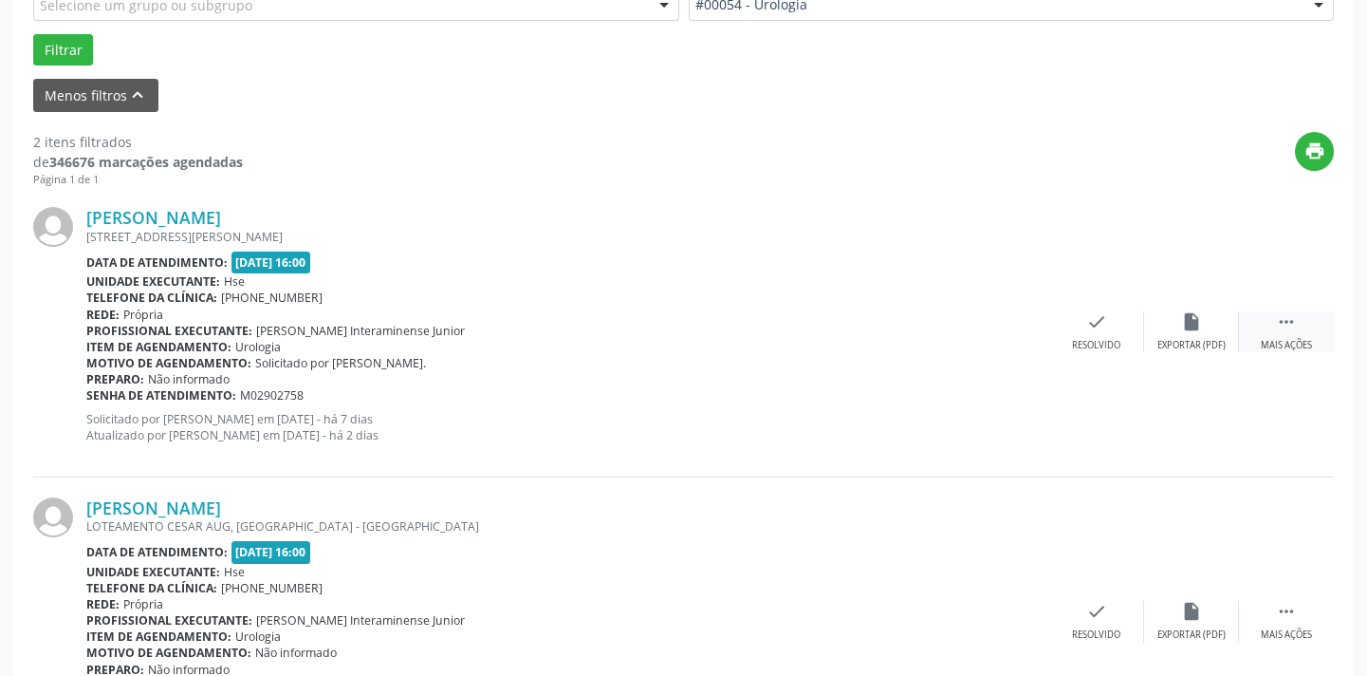
click at [1290, 332] on div " Mais ações" at bounding box center [1286, 331] width 95 height 41
click at [1190, 329] on icon "alarm_off" at bounding box center [1191, 321] width 21 height 21
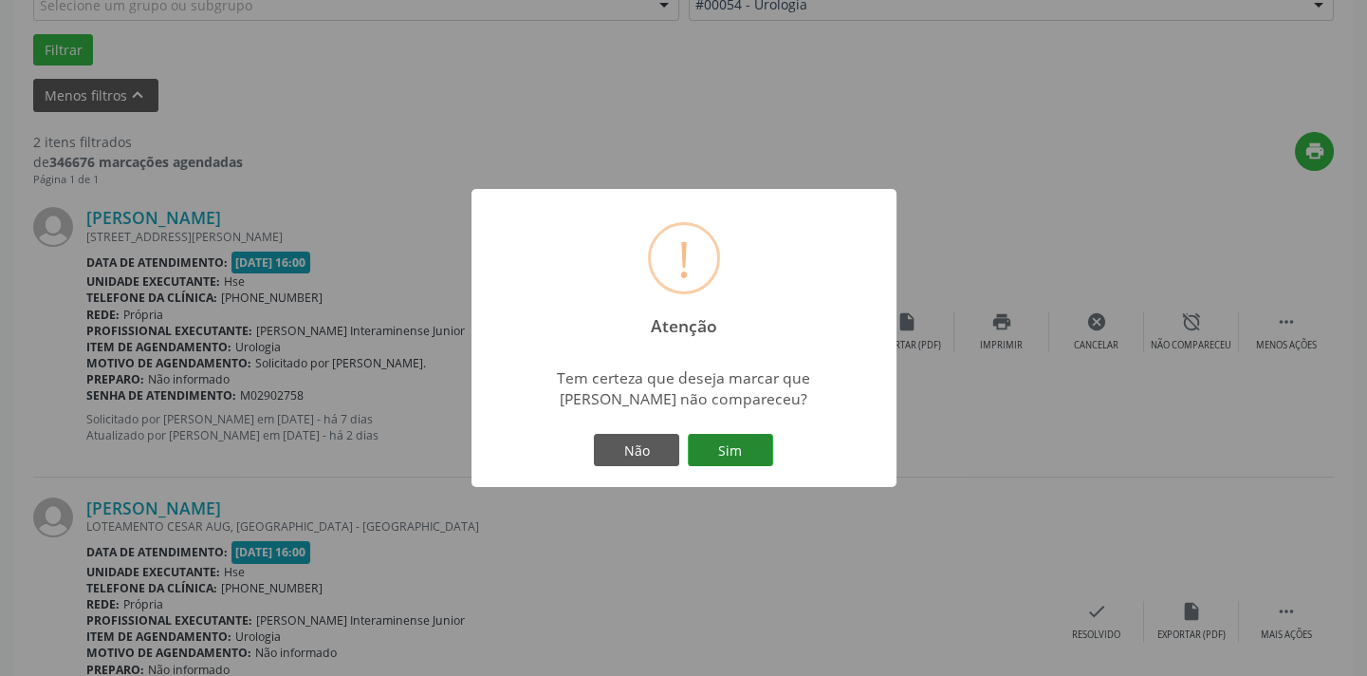
click at [740, 450] on button "Sim" at bounding box center [730, 450] width 85 height 32
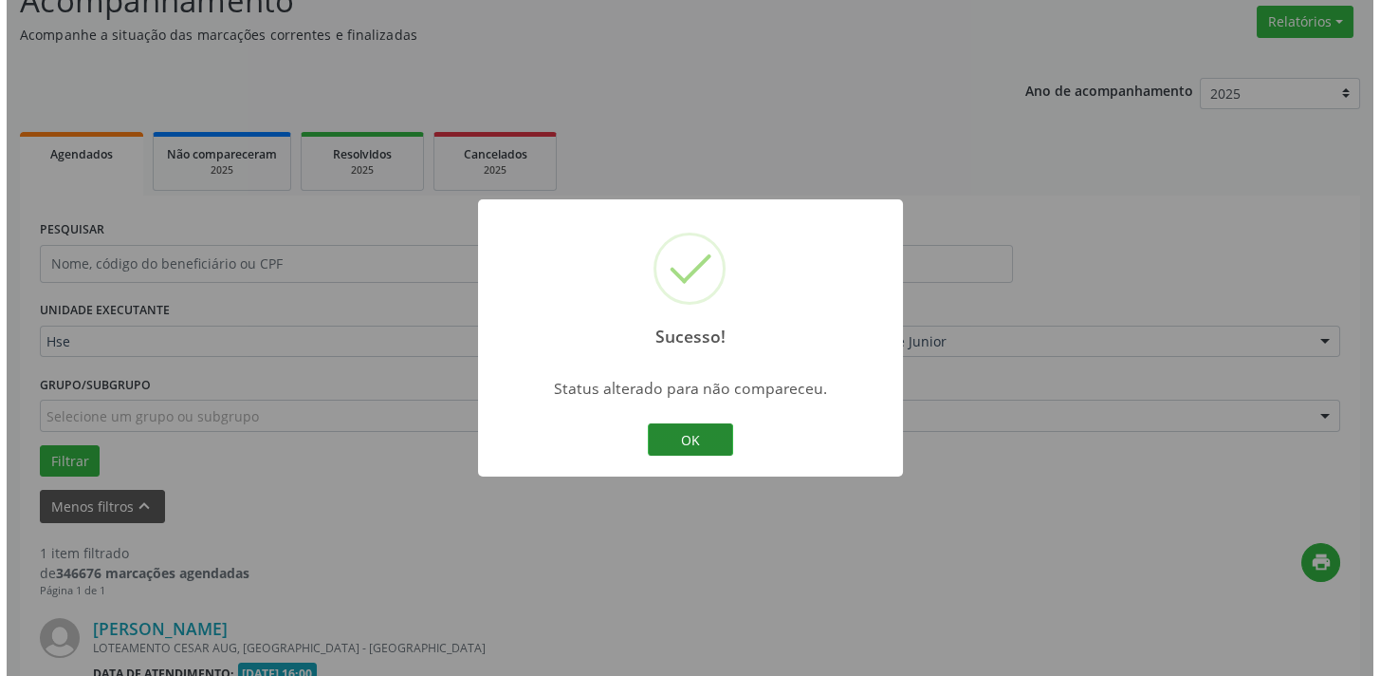
scroll to position [396, 0]
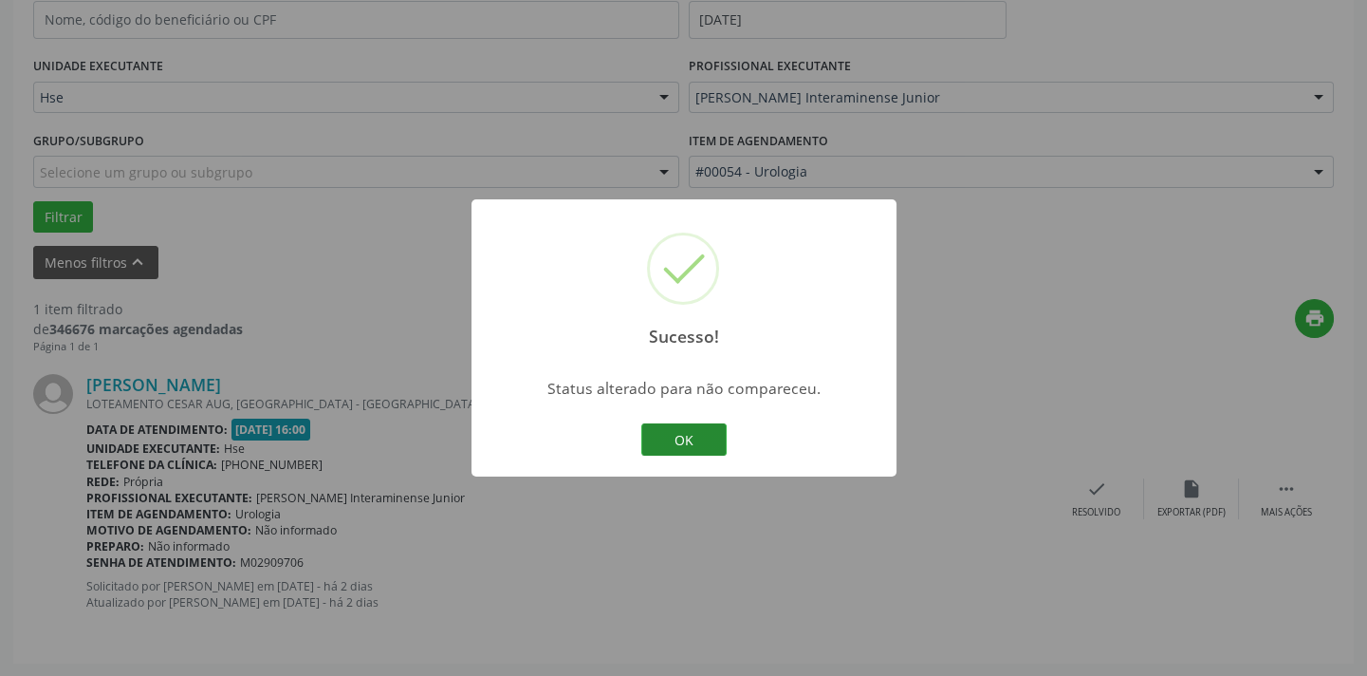
click at [694, 437] on button "OK" at bounding box center [683, 439] width 85 height 32
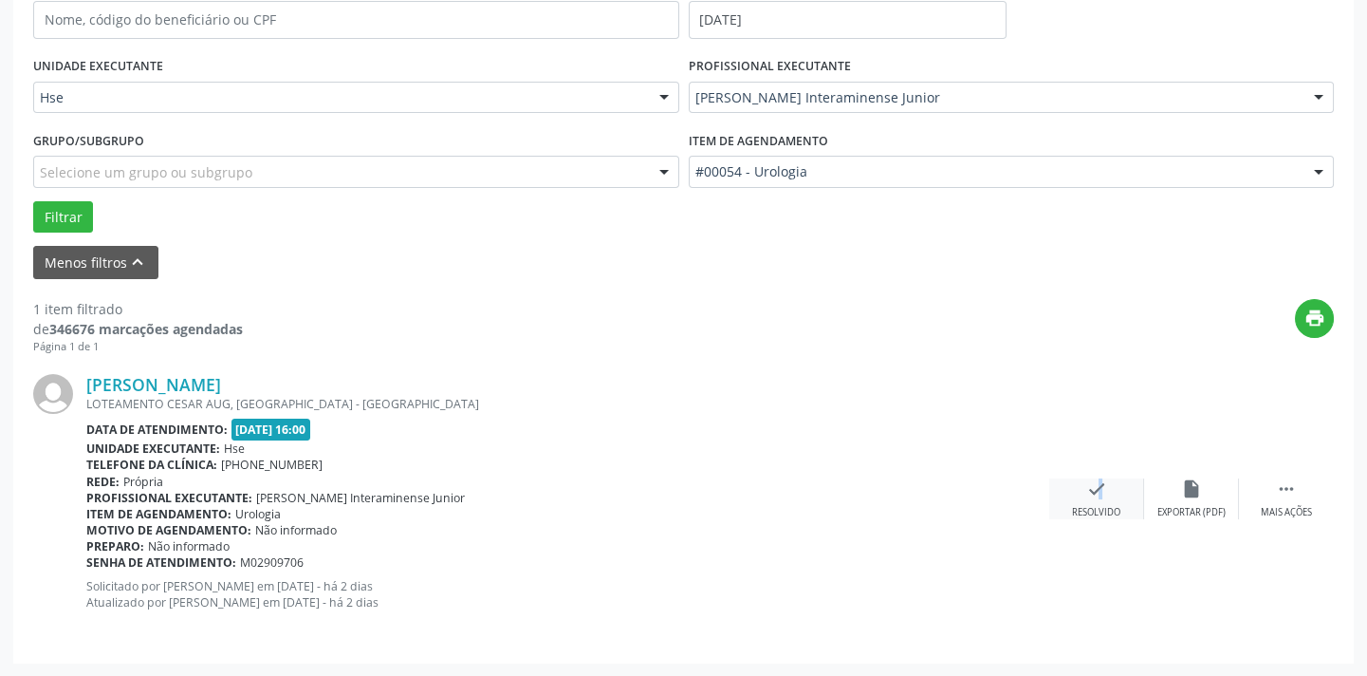
click at [1088, 496] on icon "check" at bounding box center [1096, 488] width 21 height 21
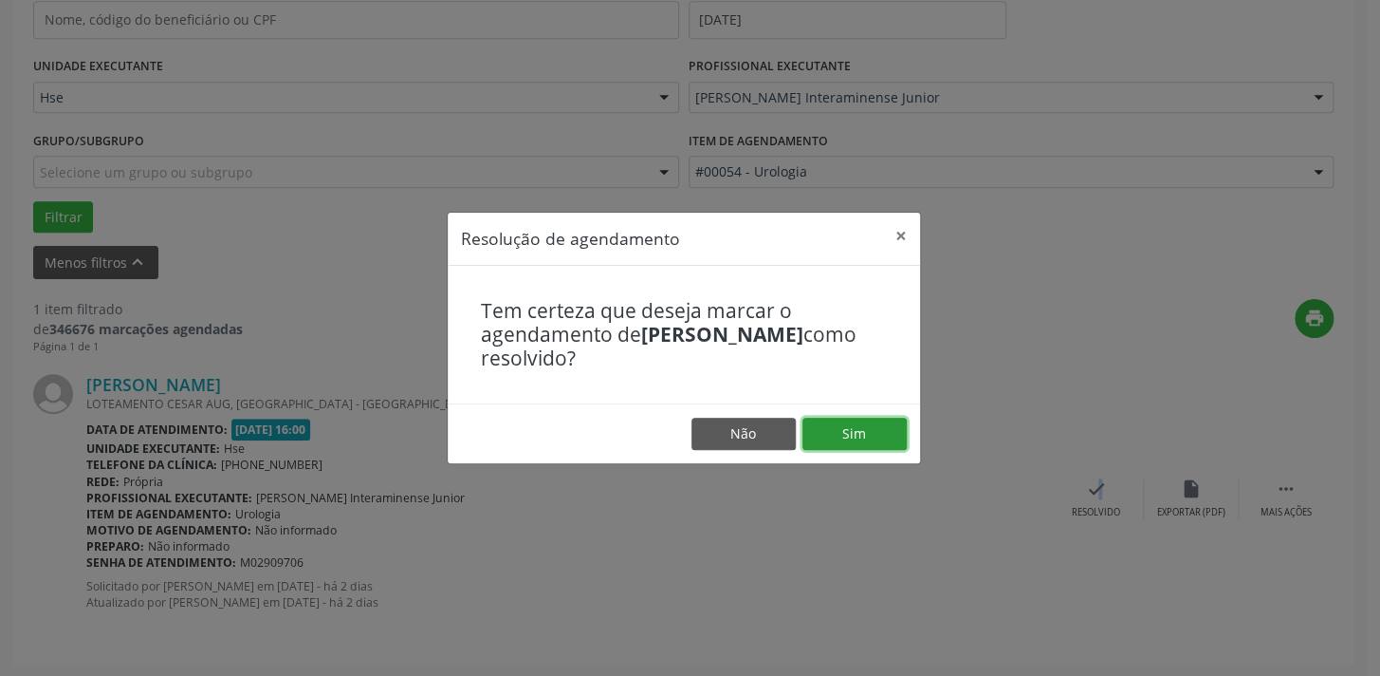
click at [850, 437] on button "Sim" at bounding box center [855, 433] width 104 height 32
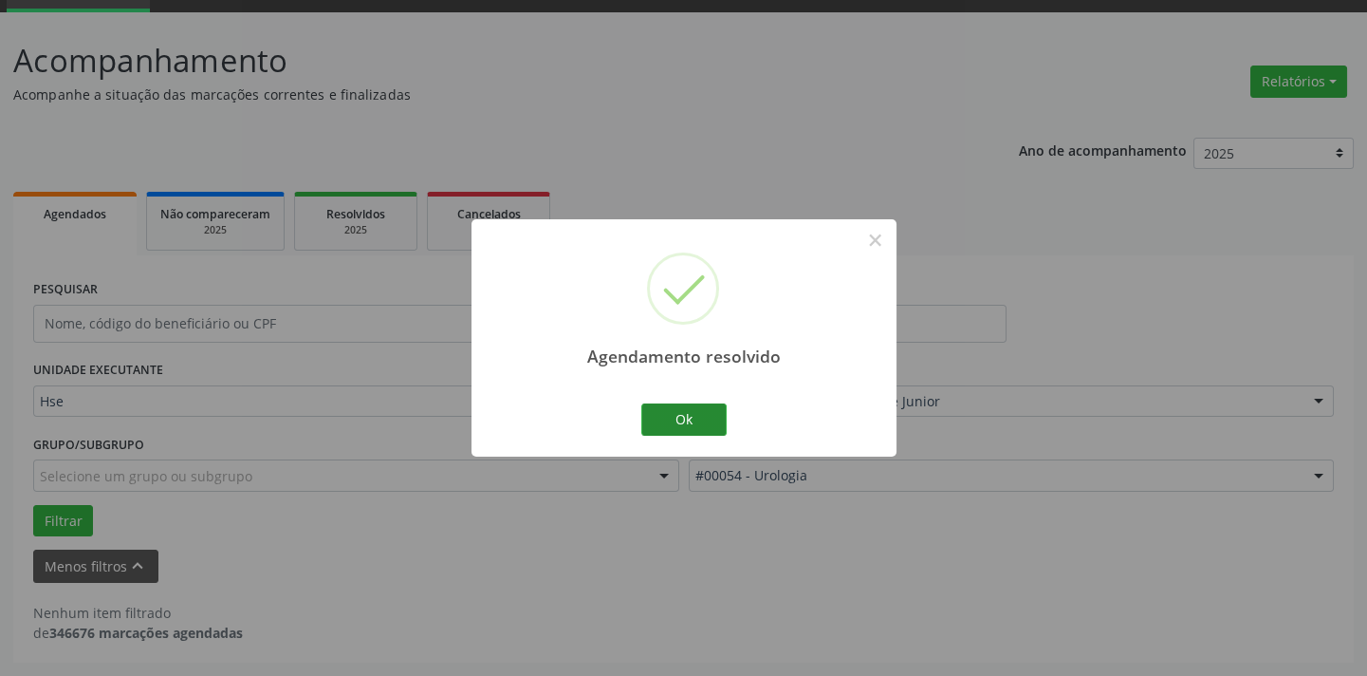
scroll to position [90, 0]
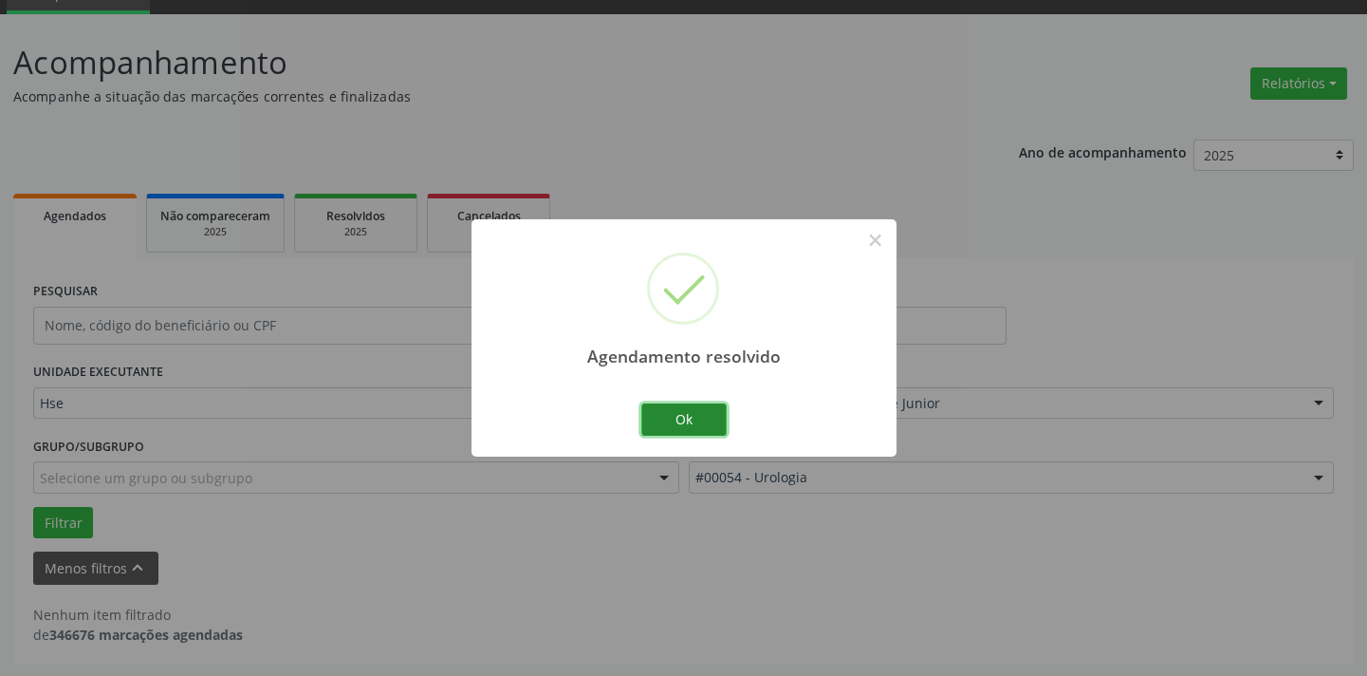
click at [699, 419] on button "Ok" at bounding box center [683, 419] width 85 height 32
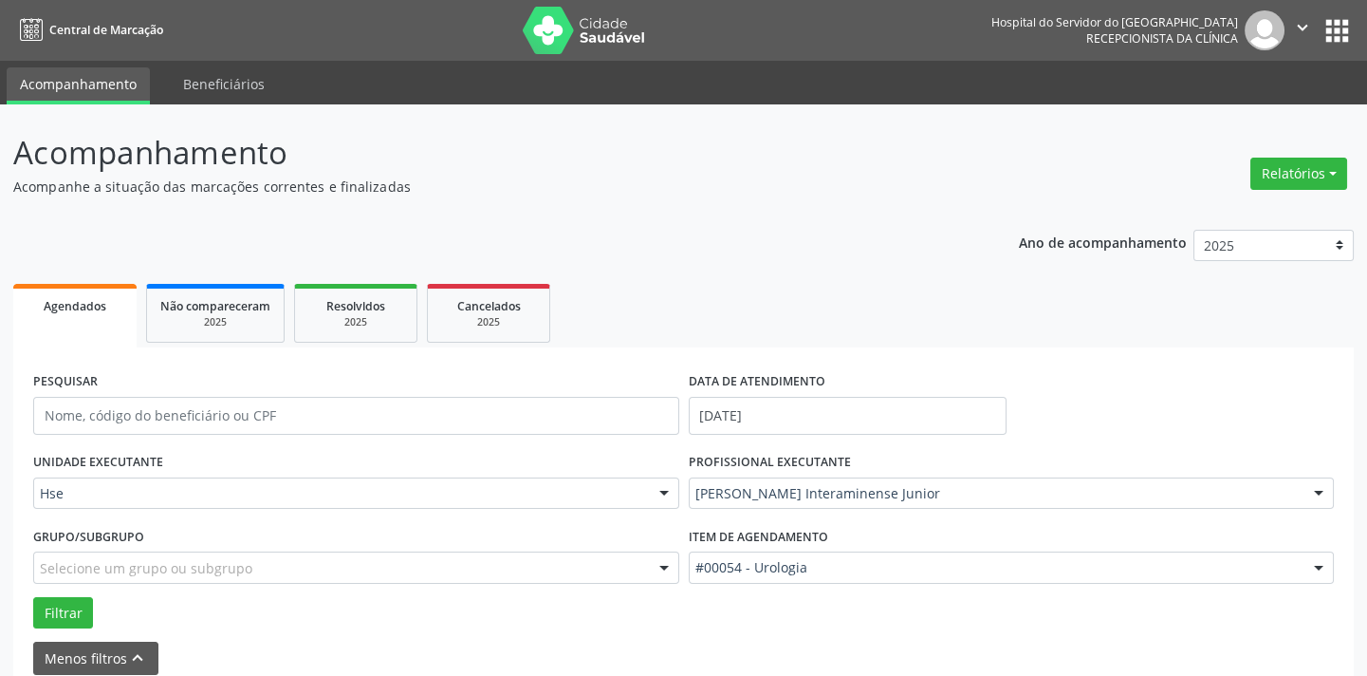
scroll to position [0, 0]
